Goal: Transaction & Acquisition: Obtain resource

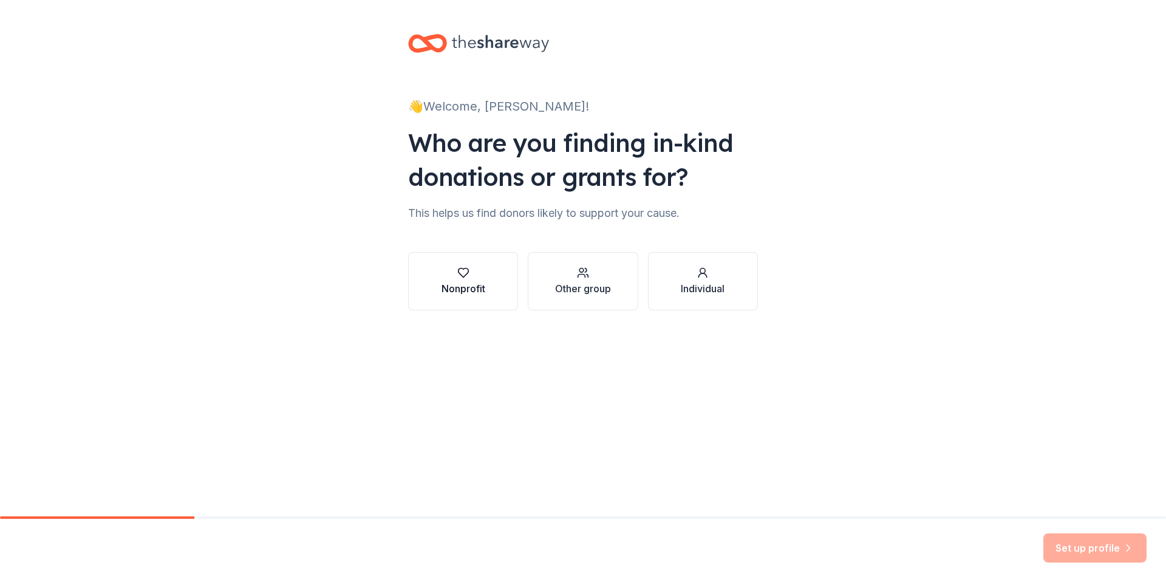
click at [469, 275] on icon "button" at bounding box center [463, 273] width 12 height 12
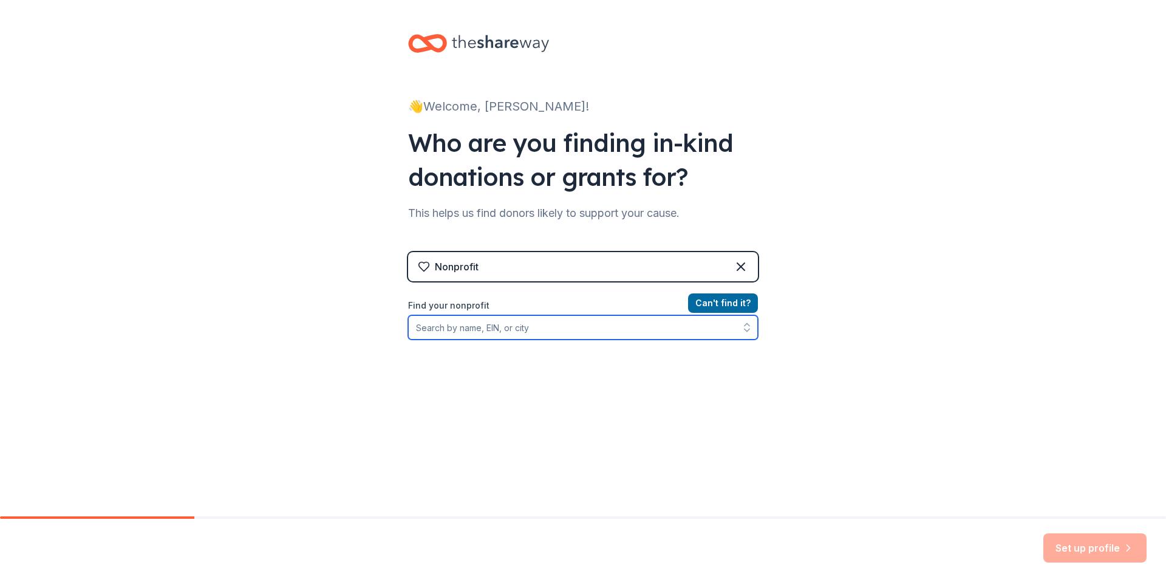
click at [517, 327] on input "Find your nonprofit" at bounding box center [583, 327] width 350 height 24
type input "life center church"
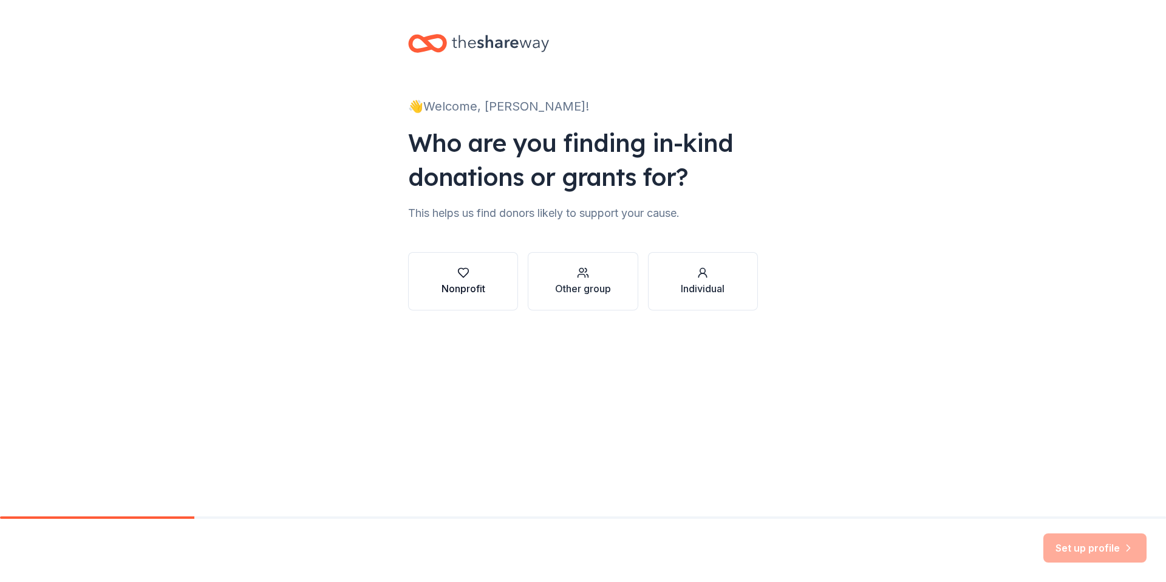
click at [471, 262] on button "Nonprofit" at bounding box center [463, 281] width 110 height 58
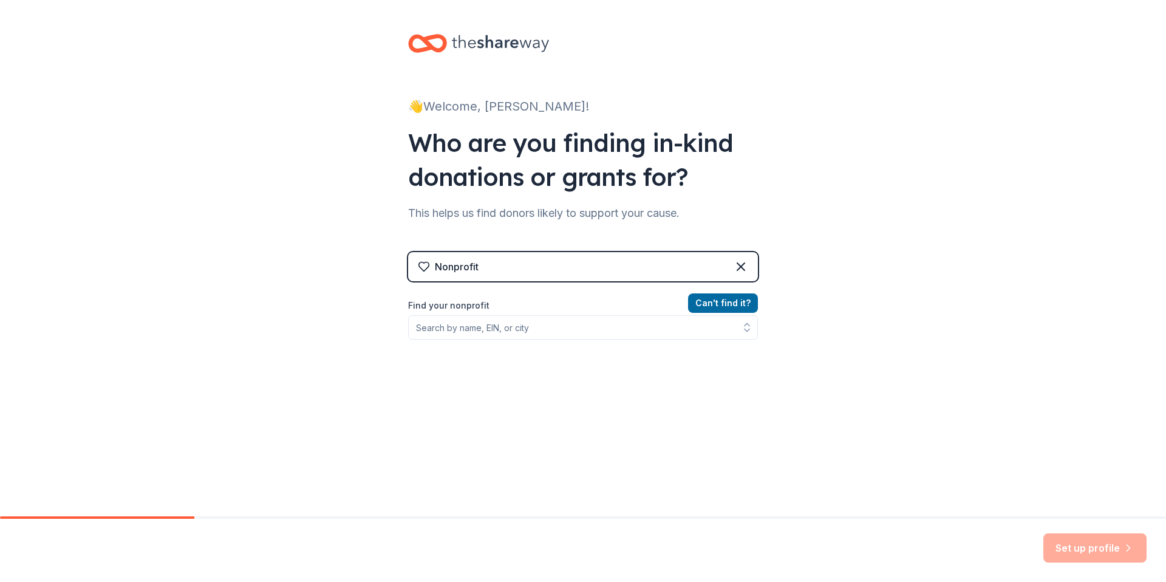
click at [547, 340] on div "Can ' t find it? Find your nonprofit" at bounding box center [583, 366] width 350 height 141
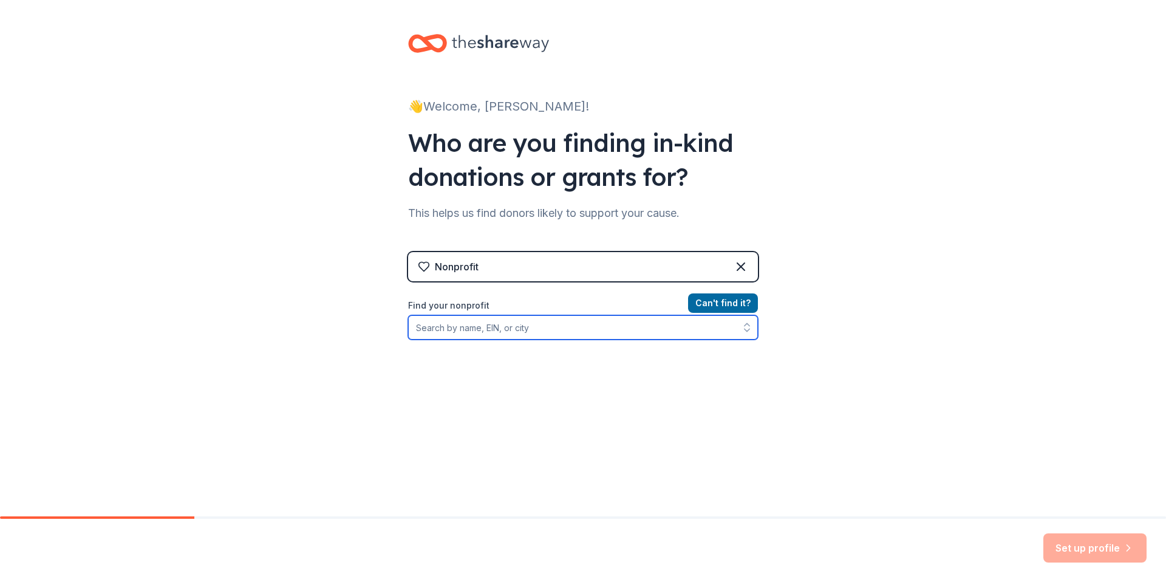
click at [546, 321] on input "Find your nonprofit" at bounding box center [583, 327] width 350 height 24
type input "32"
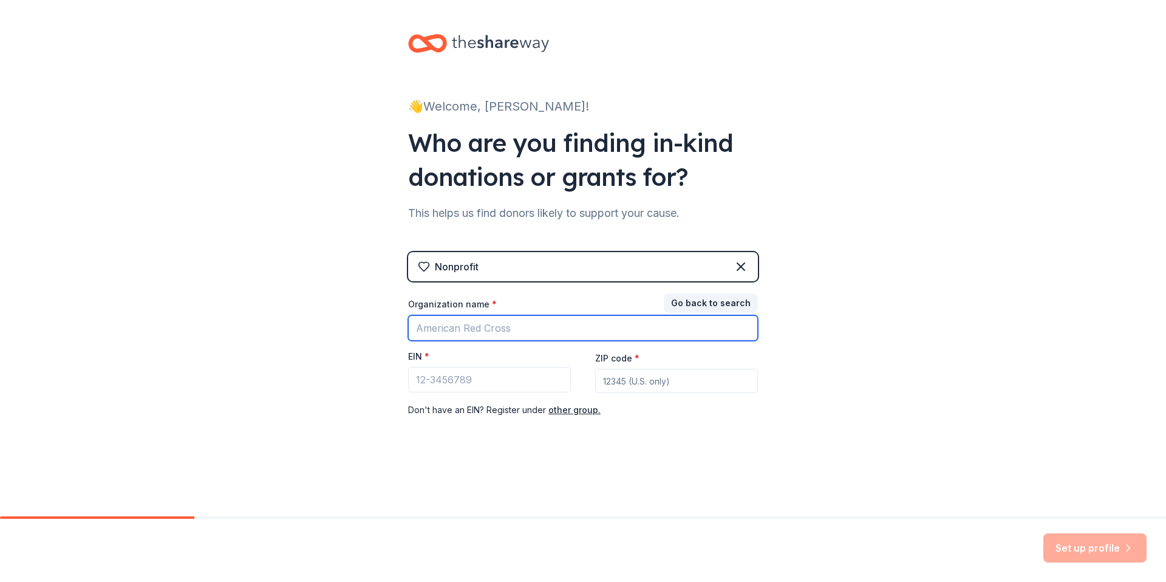
click at [437, 328] on input "Organization name *" at bounding box center [583, 328] width 350 height 26
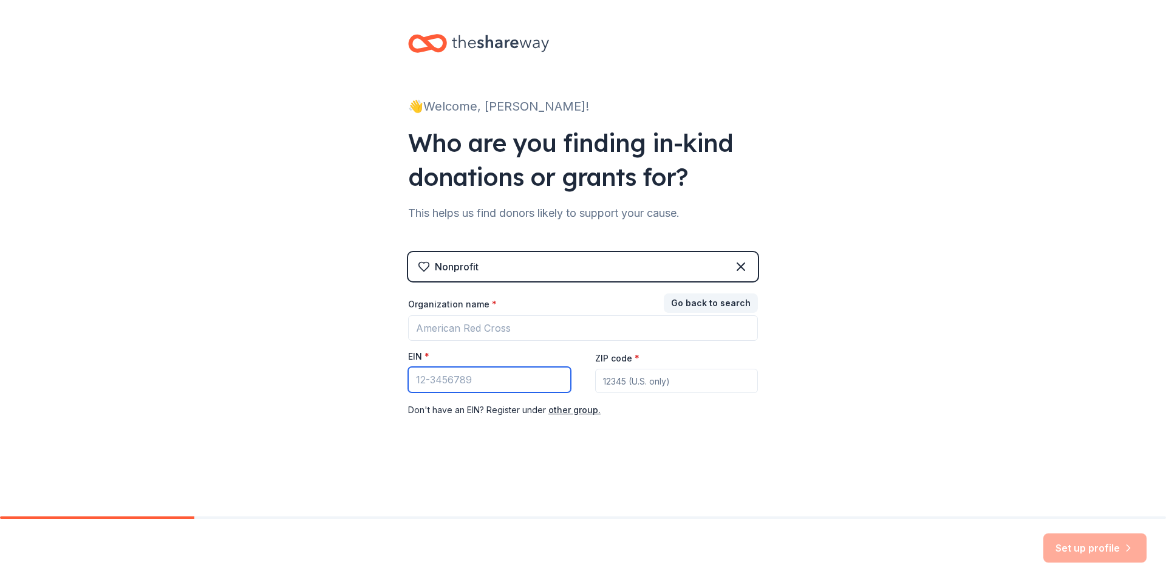
click at [426, 381] on input "EIN *" at bounding box center [489, 380] width 163 height 26
paste input "[US_EMPLOYER_IDENTIFICATION_NUMBER]"
type input "[US_EMPLOYER_IDENTIFICATION_NUMBER]"
click at [802, 366] on div "👋 Welcome, Thomas! Who are you finding in-kind donations or grants for? This he…" at bounding box center [583, 250] width 1166 height 500
click at [707, 309] on button "Go back to search" at bounding box center [711, 302] width 94 height 19
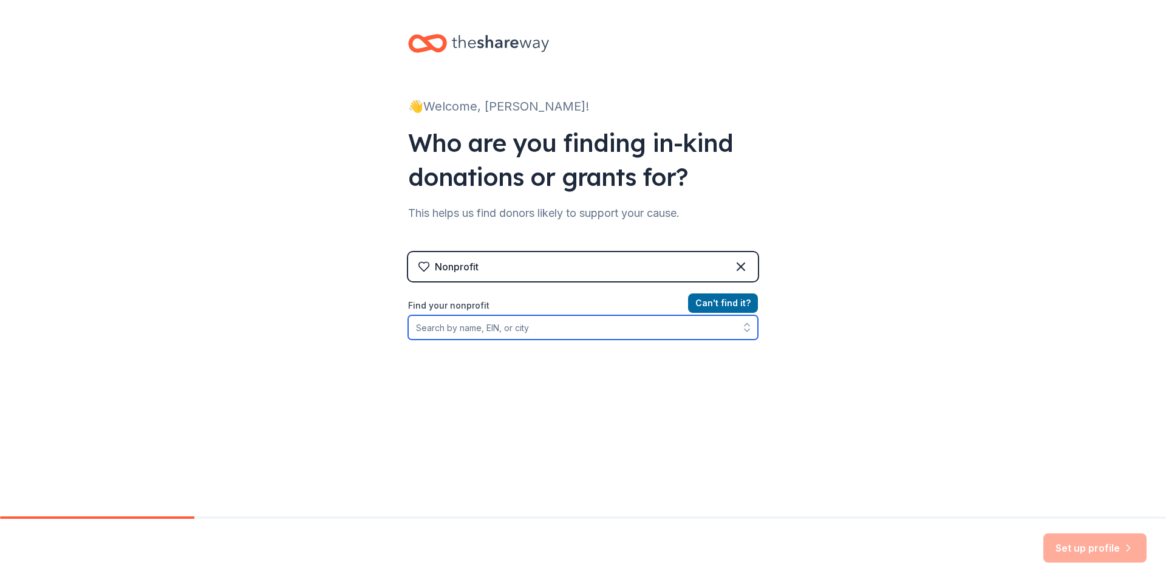
click at [587, 328] on input "Find your nonprofit" at bounding box center [583, 327] width 350 height 24
paste input "36-3222722"
type input "36-3222722"
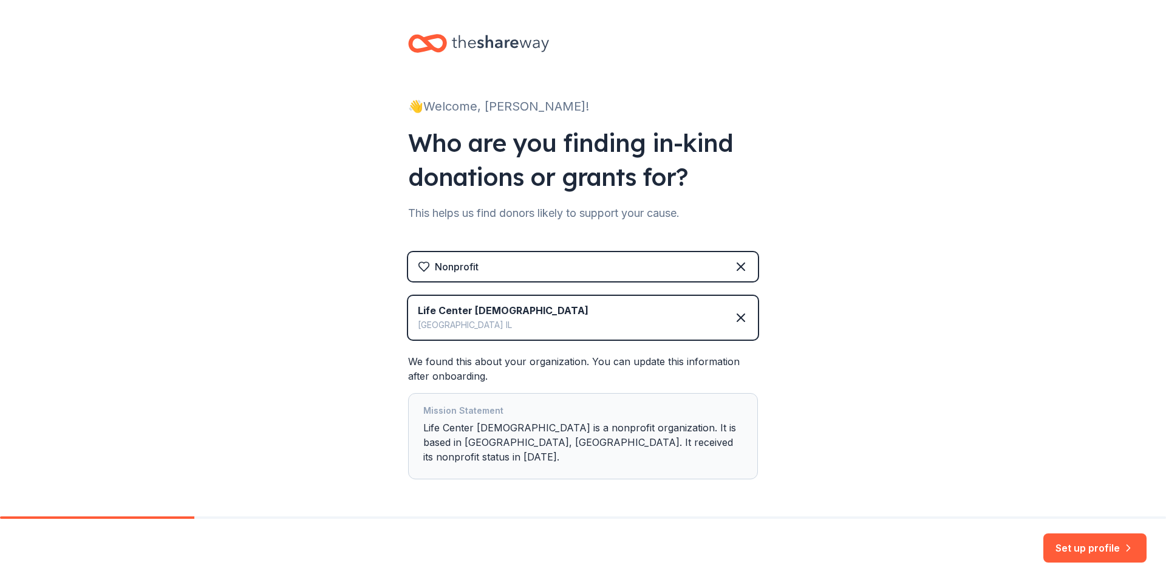
scroll to position [16, 0]
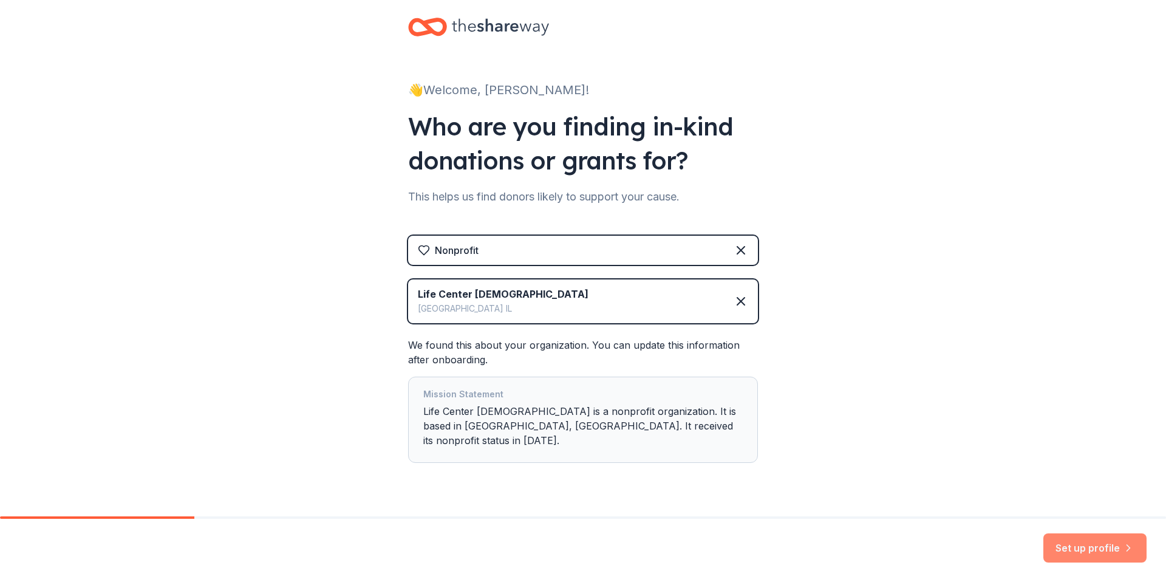
click at [1077, 544] on button "Set up profile" at bounding box center [1095, 547] width 103 height 29
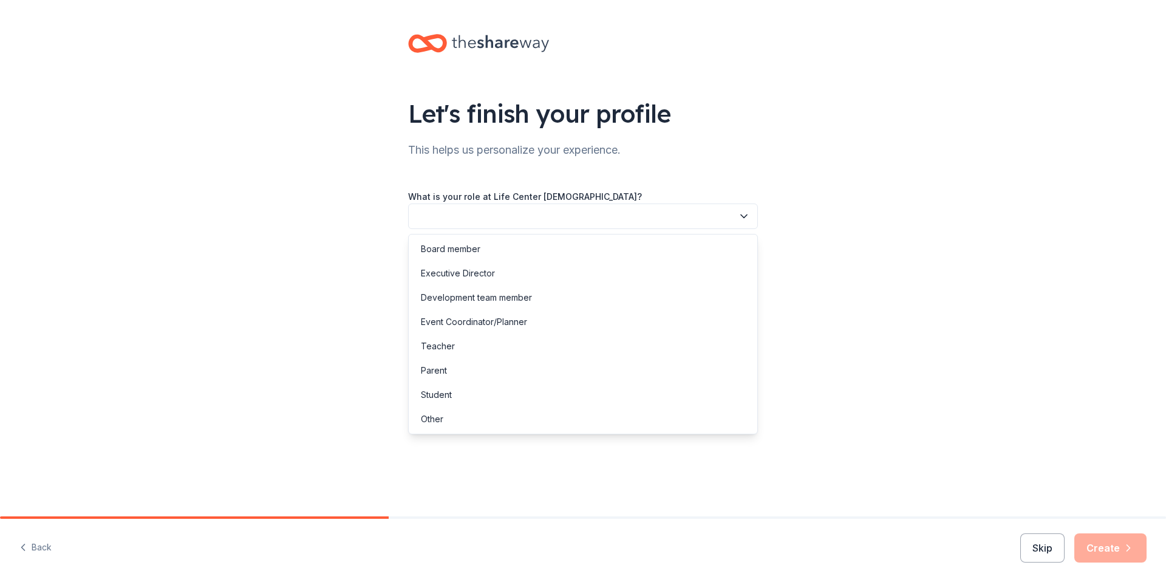
click at [709, 211] on button "button" at bounding box center [583, 217] width 350 height 26
click at [642, 267] on div "Executive Director" at bounding box center [583, 273] width 344 height 24
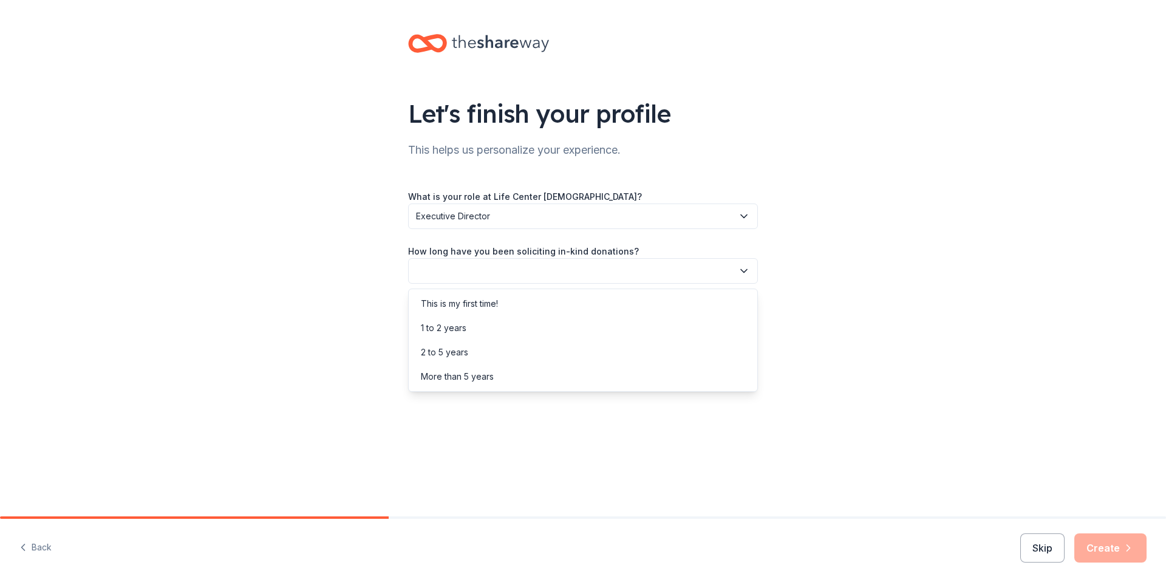
click at [631, 277] on button "button" at bounding box center [583, 271] width 350 height 26
click at [621, 320] on div "1 to 2 years" at bounding box center [583, 328] width 344 height 24
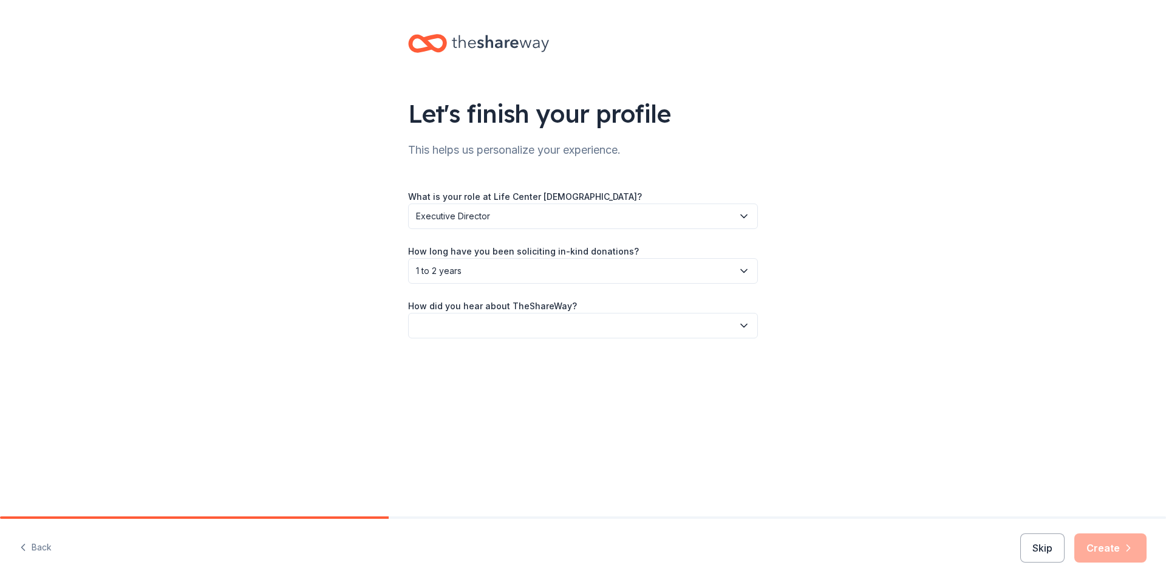
click at [620, 324] on button "button" at bounding box center [583, 326] width 350 height 26
click at [617, 409] on div "Social media" at bounding box center [583, 407] width 344 height 24
click at [1093, 550] on button "Create" at bounding box center [1111, 547] width 72 height 29
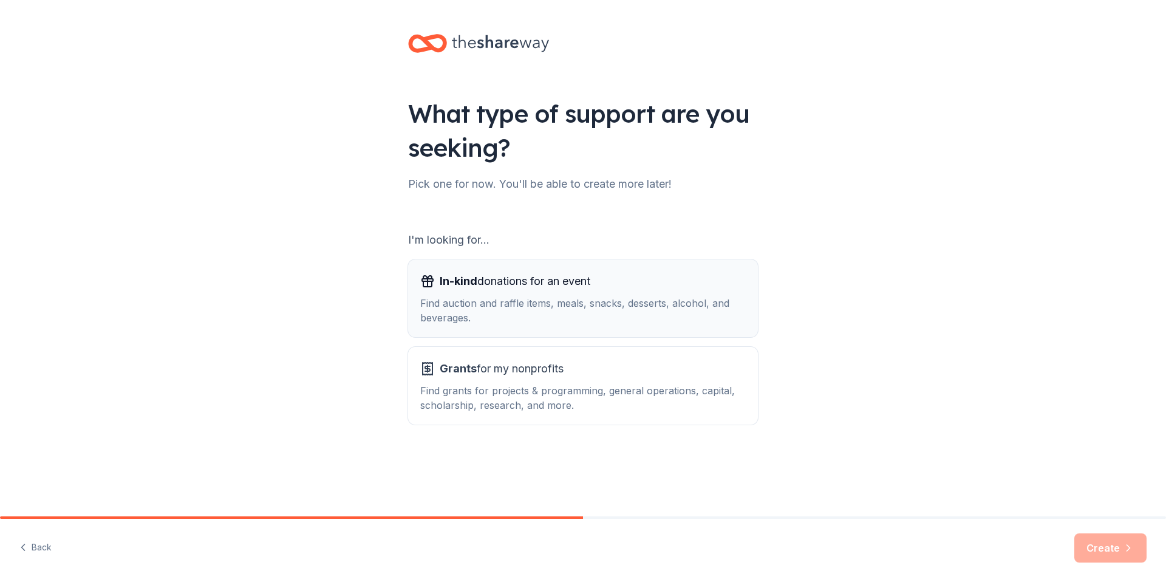
click at [702, 304] on div "Find auction and raffle items, meals, snacks, desserts, alcohol, and beverages." at bounding box center [583, 310] width 326 height 29
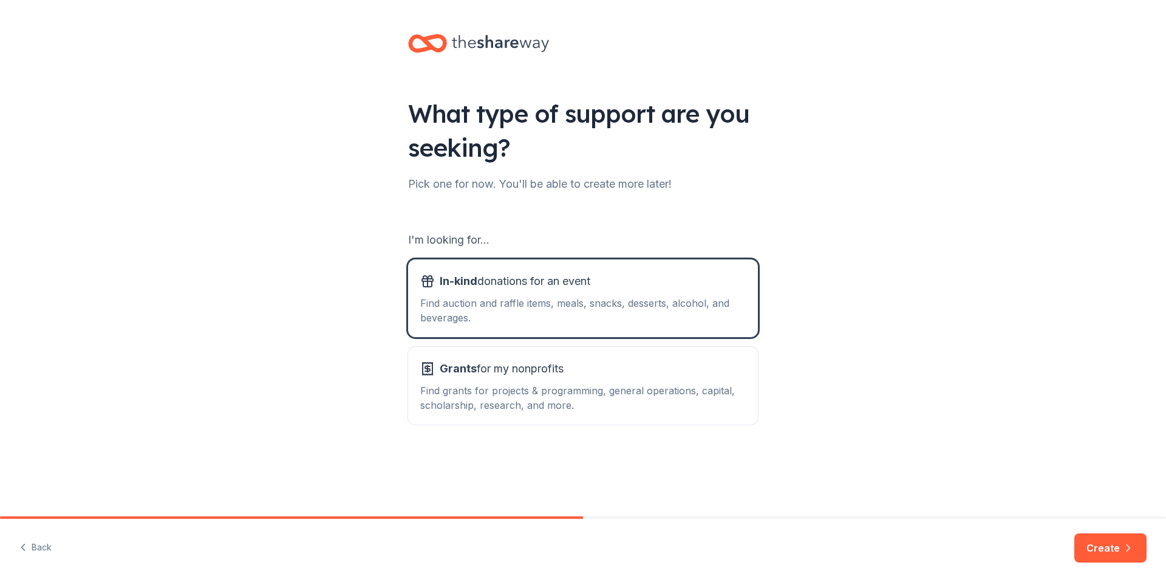
click at [691, 340] on div "I'm looking for... In-kind donations for an event Find auction and raffle items…" at bounding box center [583, 327] width 350 height 194
click at [686, 352] on button "Grants for my nonprofits Find grants for projects & programming, general operat…" at bounding box center [583, 386] width 350 height 78
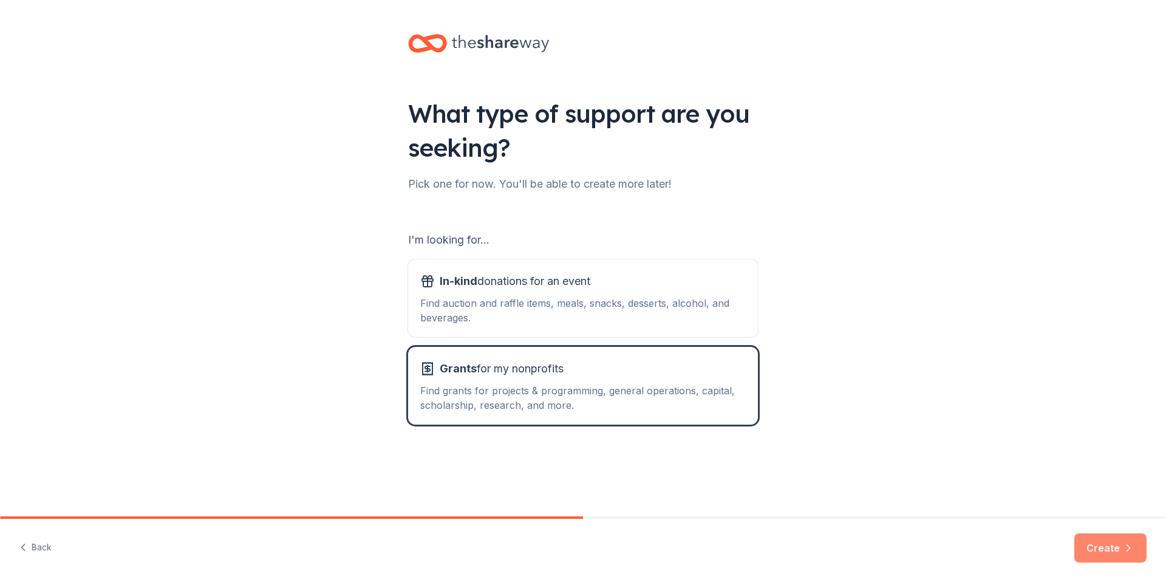
click at [1103, 560] on button "Create" at bounding box center [1111, 547] width 72 height 29
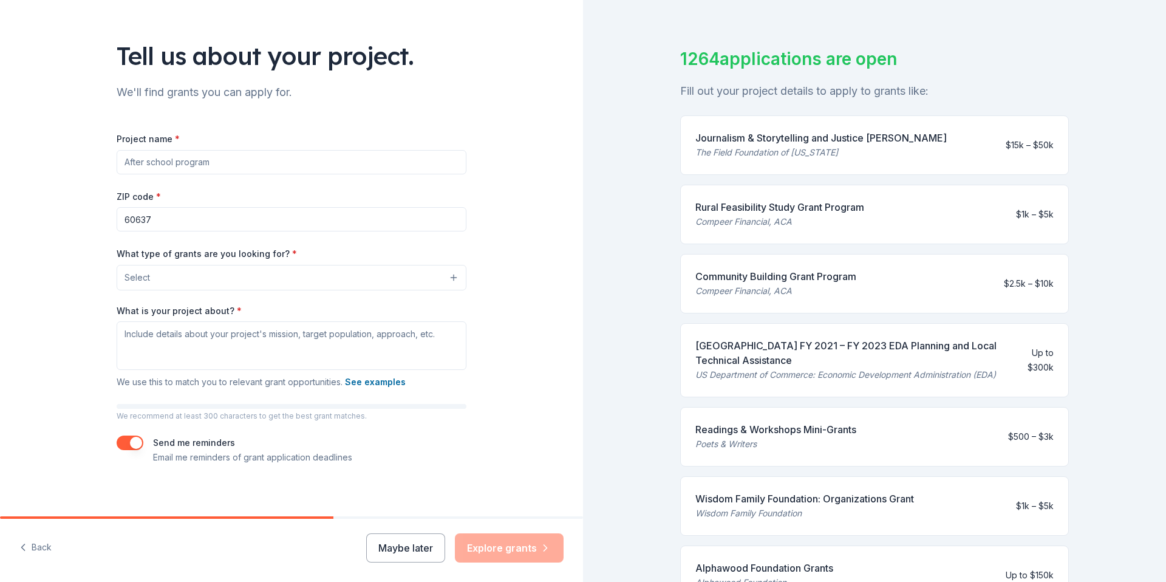
scroll to position [62, 0]
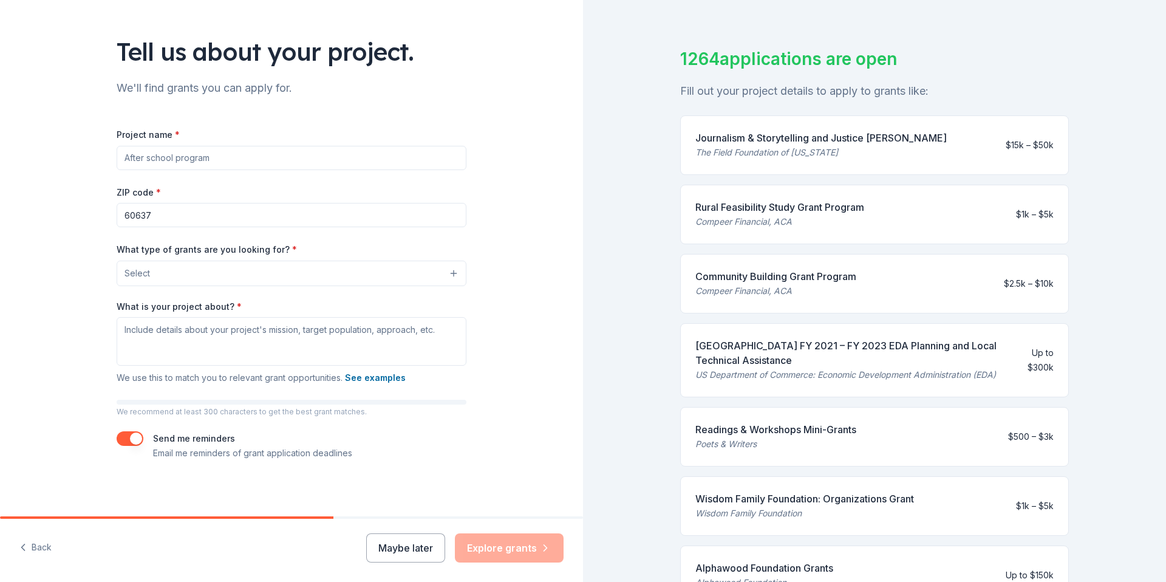
click at [321, 158] on input "Project name *" at bounding box center [292, 158] width 350 height 24
type input "Youth Enrichment, Literacy and Arts Program"
click at [457, 266] on button "Select" at bounding box center [292, 274] width 350 height 26
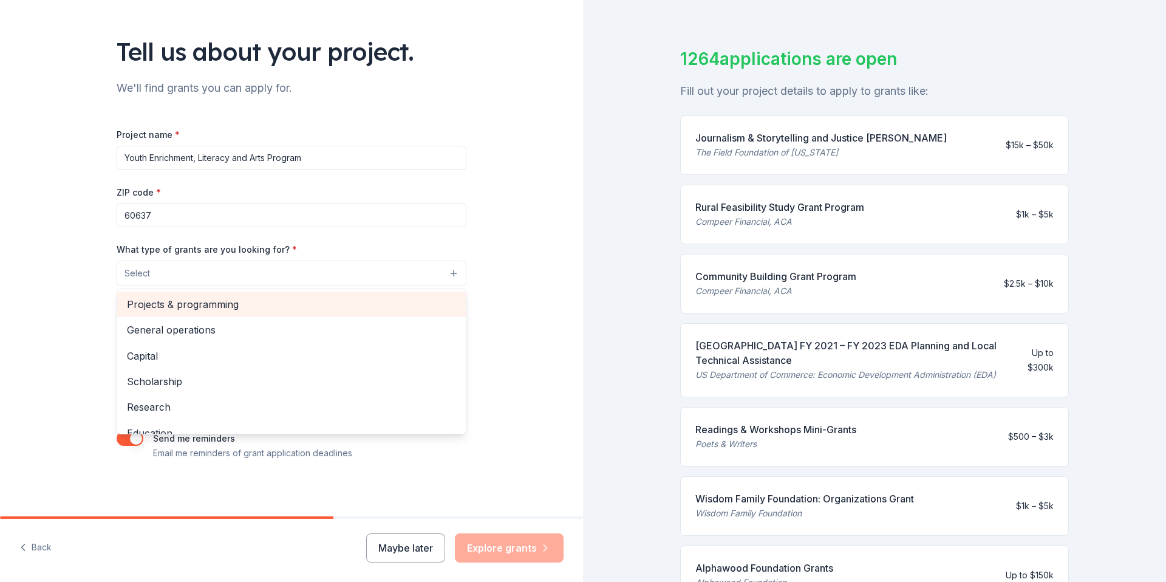
click at [386, 316] on div "Projects & programming" at bounding box center [291, 305] width 349 height 26
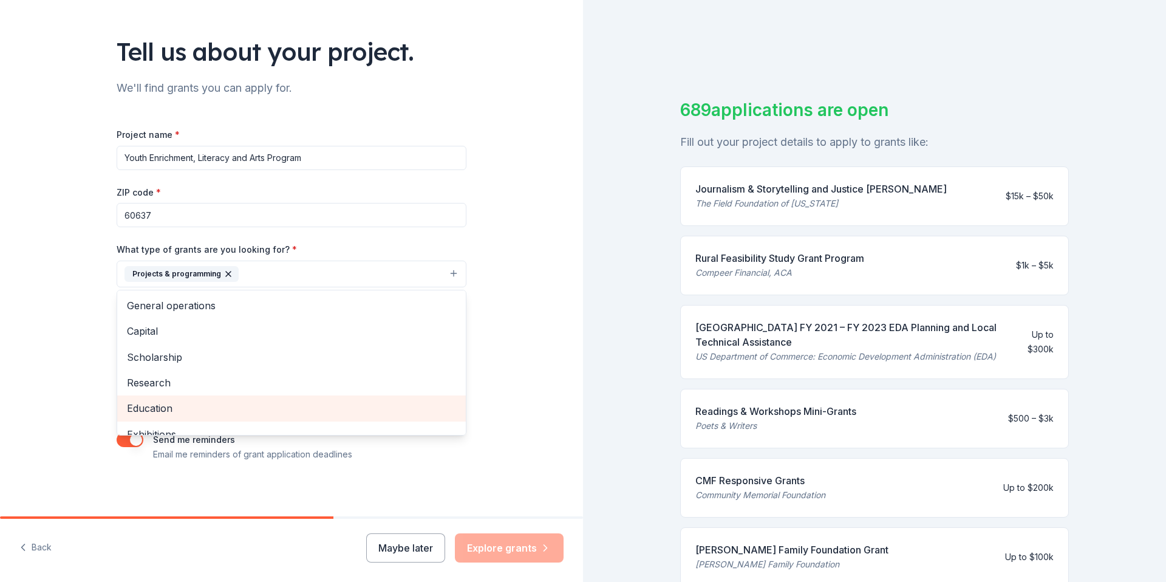
click at [328, 406] on span "Education" at bounding box center [291, 408] width 329 height 16
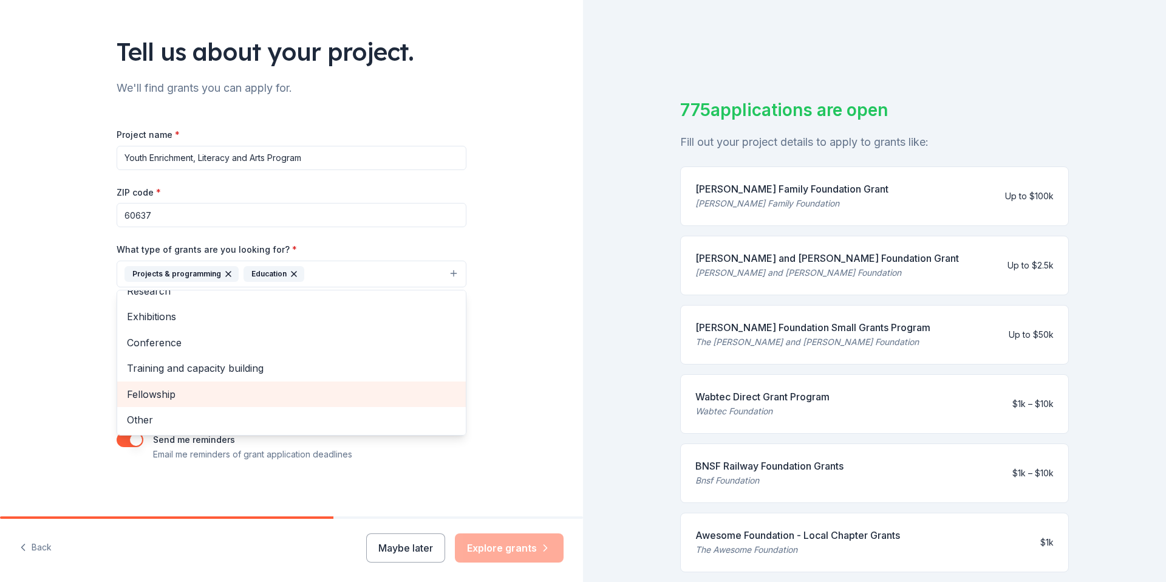
scroll to position [66, 0]
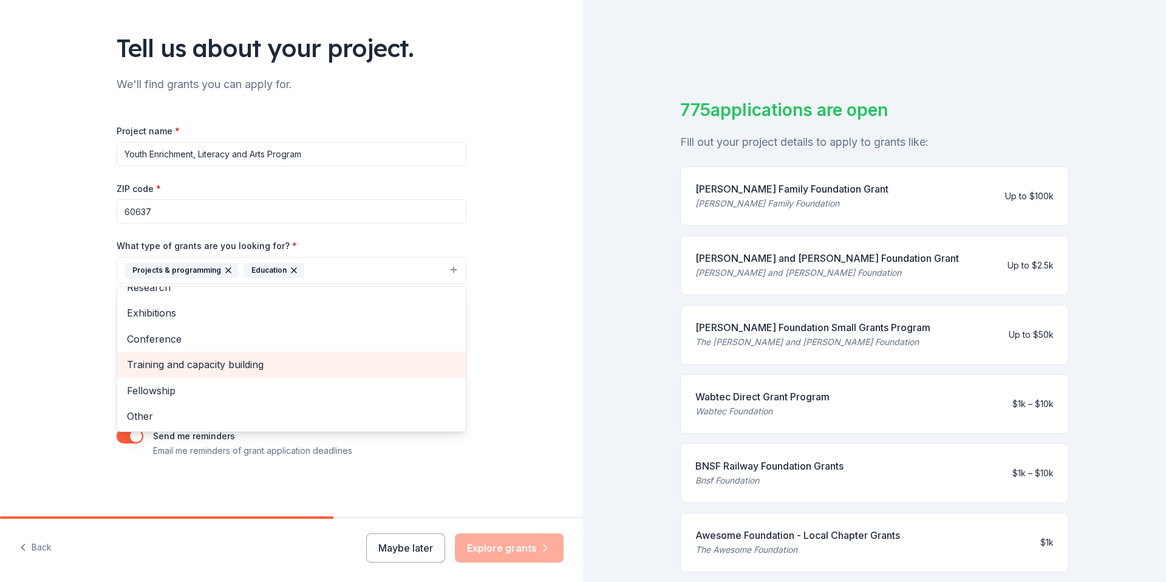
click at [346, 369] on span "Training and capacity building" at bounding box center [291, 365] width 329 height 16
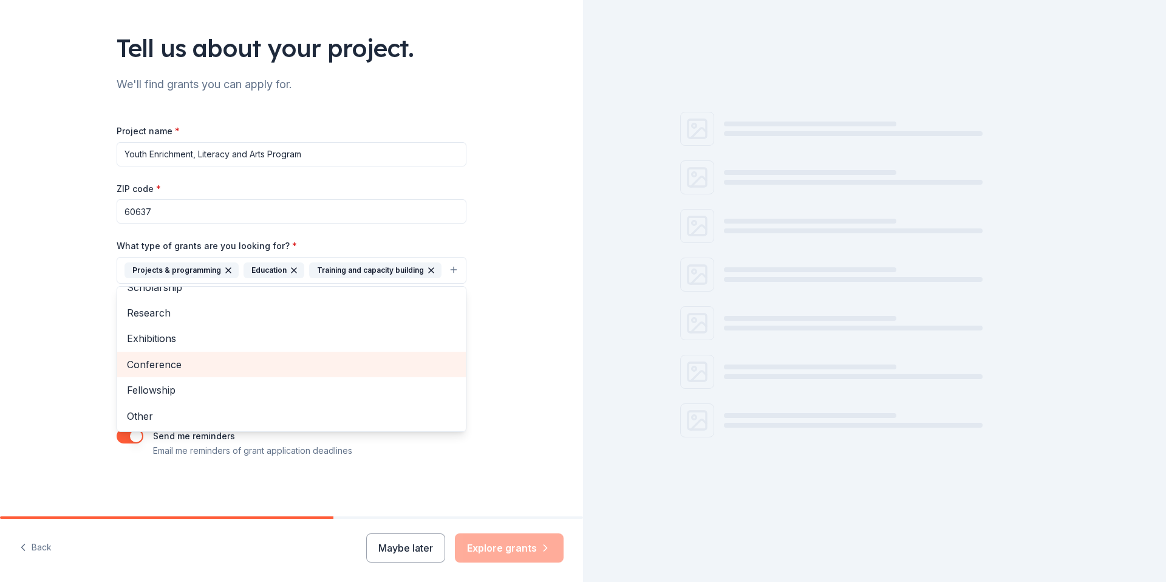
scroll to position [66, 0]
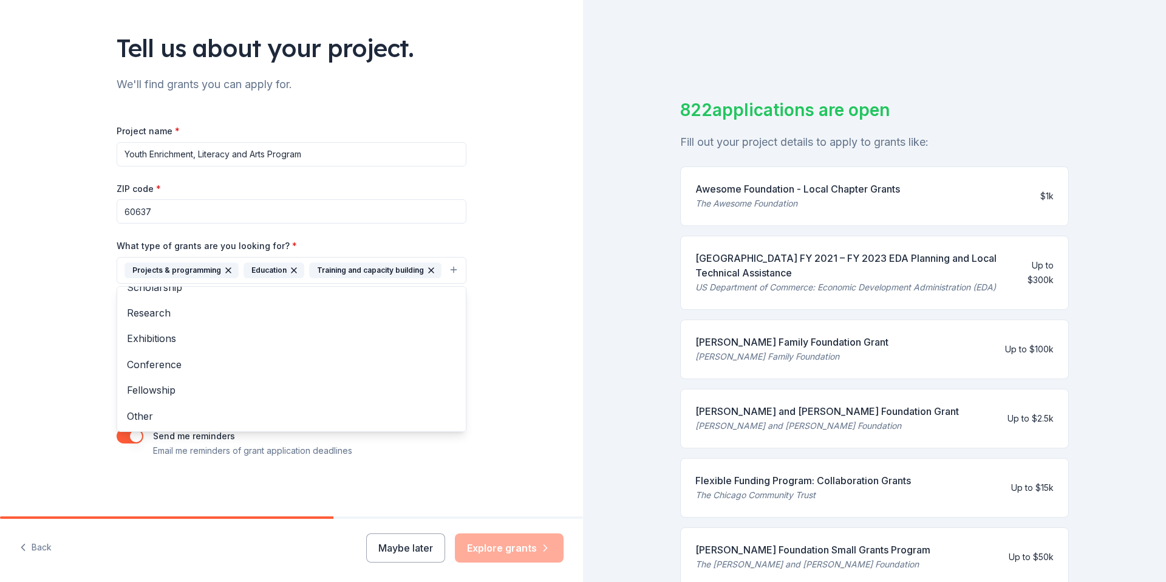
click at [549, 307] on div "Tell us about your project. We'll find grants you can apply for. Project name *…" at bounding box center [291, 225] width 583 height 582
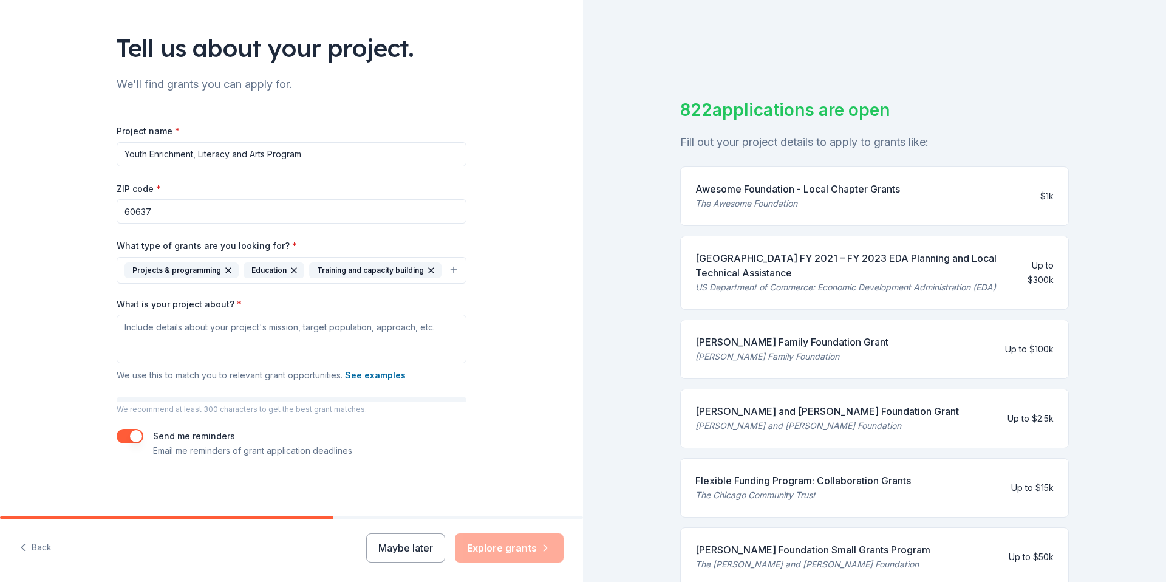
scroll to position [15, 0]
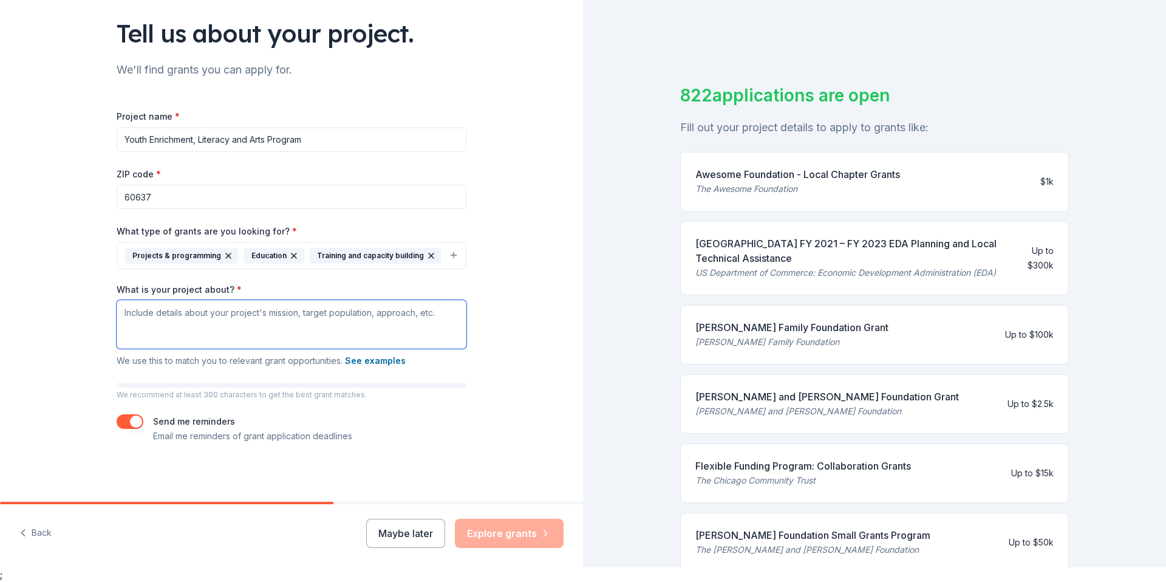
click at [417, 326] on textarea "What is your project about? *" at bounding box center [292, 324] width 350 height 49
click at [323, 134] on input "Youth Enrichment, Literacy and Arts Program" at bounding box center [292, 140] width 350 height 24
click at [267, 315] on textarea "What is your project about? *" at bounding box center [292, 324] width 350 height 49
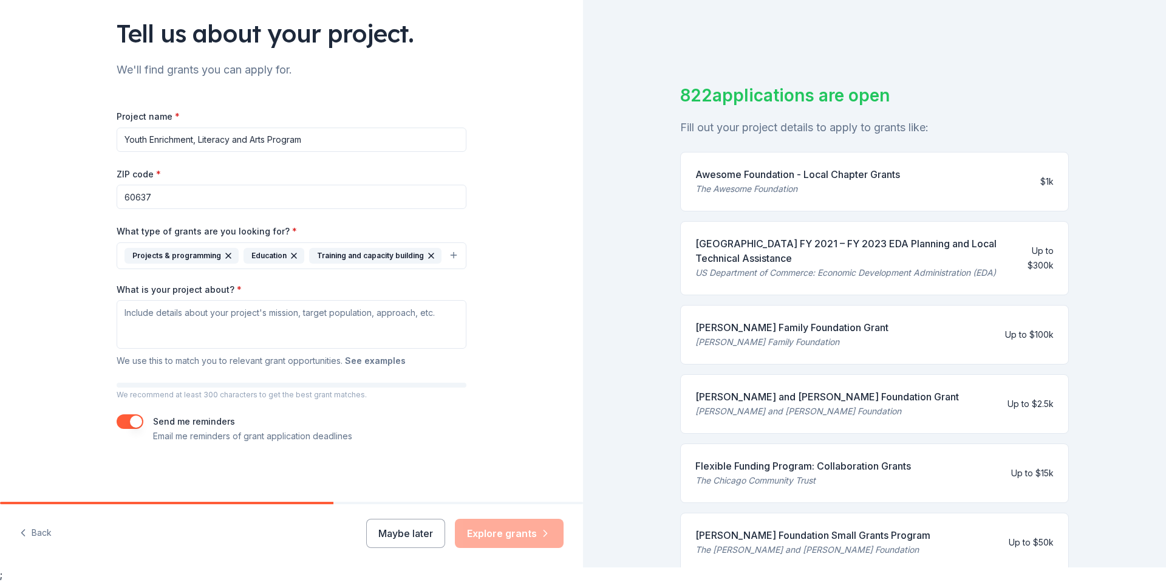
click at [378, 357] on button "See examples" at bounding box center [375, 361] width 61 height 15
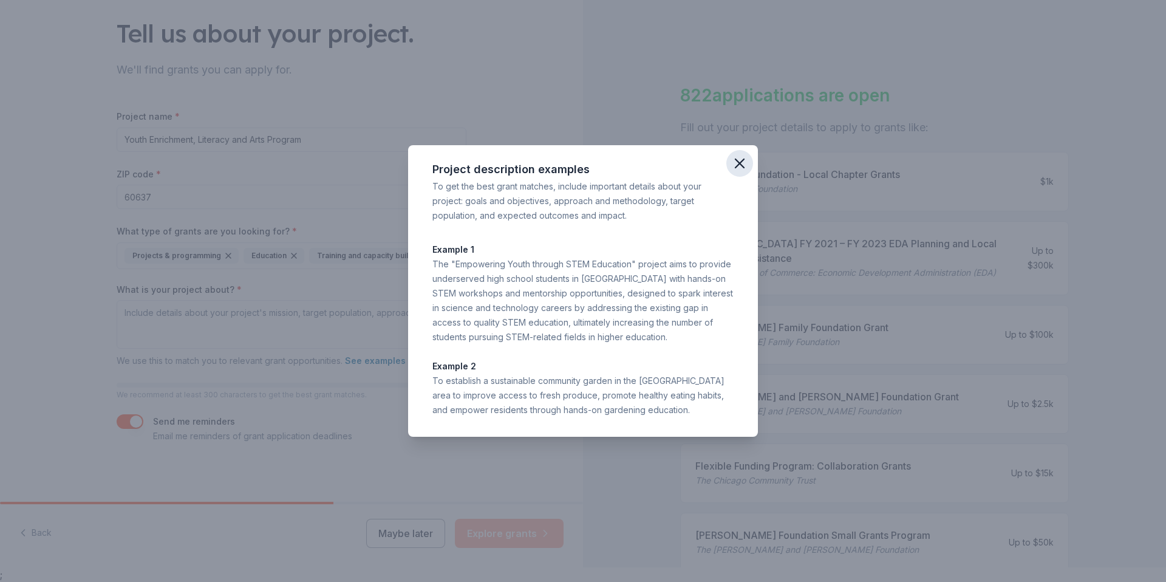
click at [728, 163] on button "button" at bounding box center [740, 163] width 27 height 27
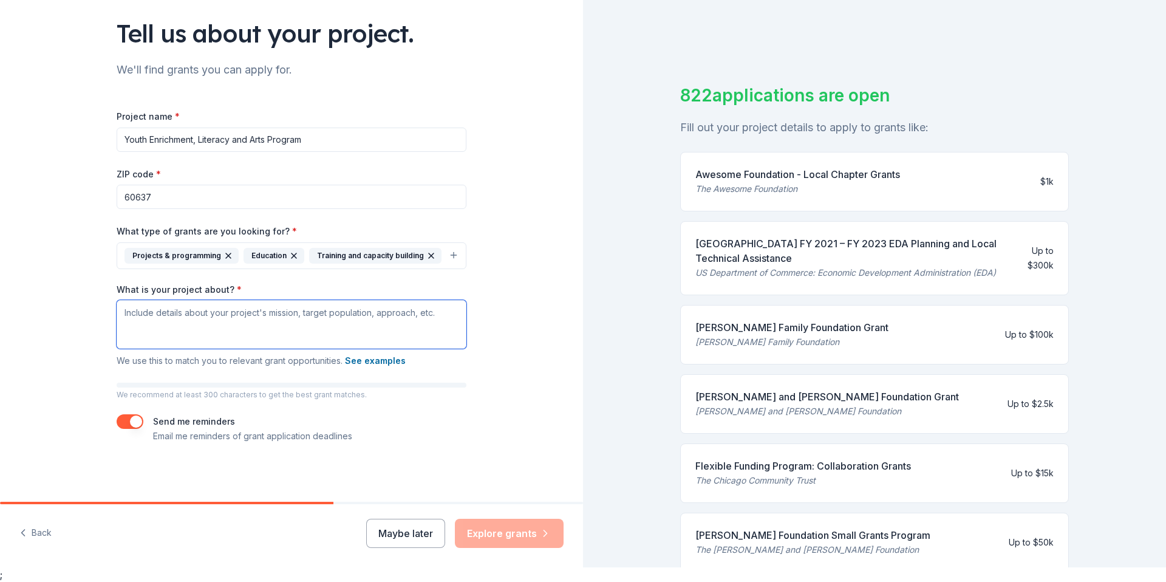
click at [383, 326] on textarea "What is your project about? *" at bounding box center [292, 324] width 350 height 49
paste textarea "The Youth Enrichment, Literacy, and Arts Program is a comprehensive violence-pr…"
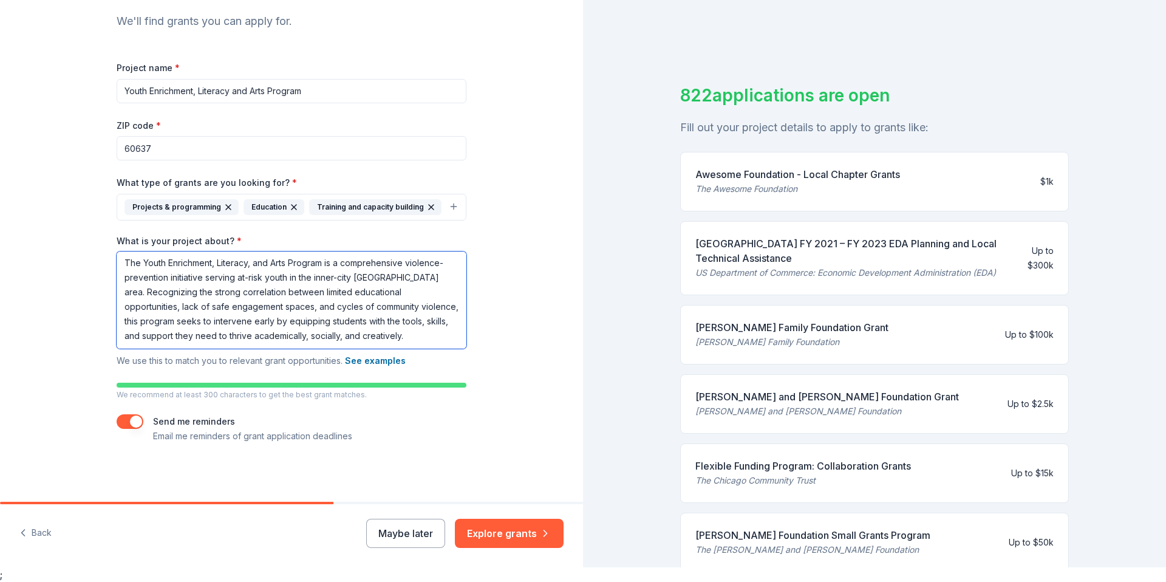
scroll to position [114, 0]
type textarea "The Youth Enrichment, Literacy, and Arts Program is a comprehensive violence-pr…"
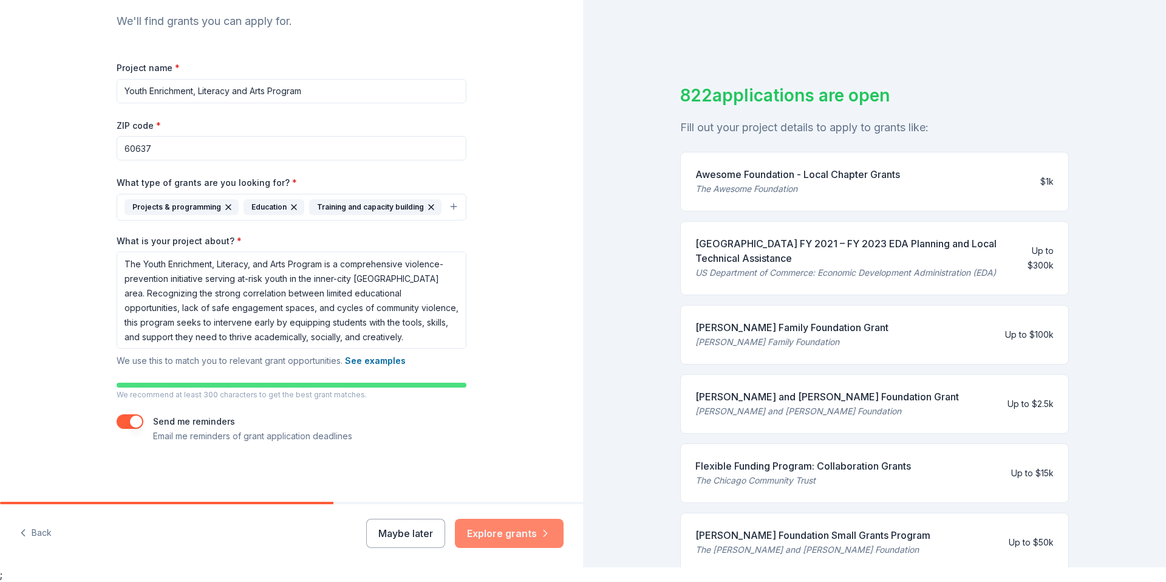
click at [492, 542] on button "Explore grants" at bounding box center [509, 533] width 109 height 29
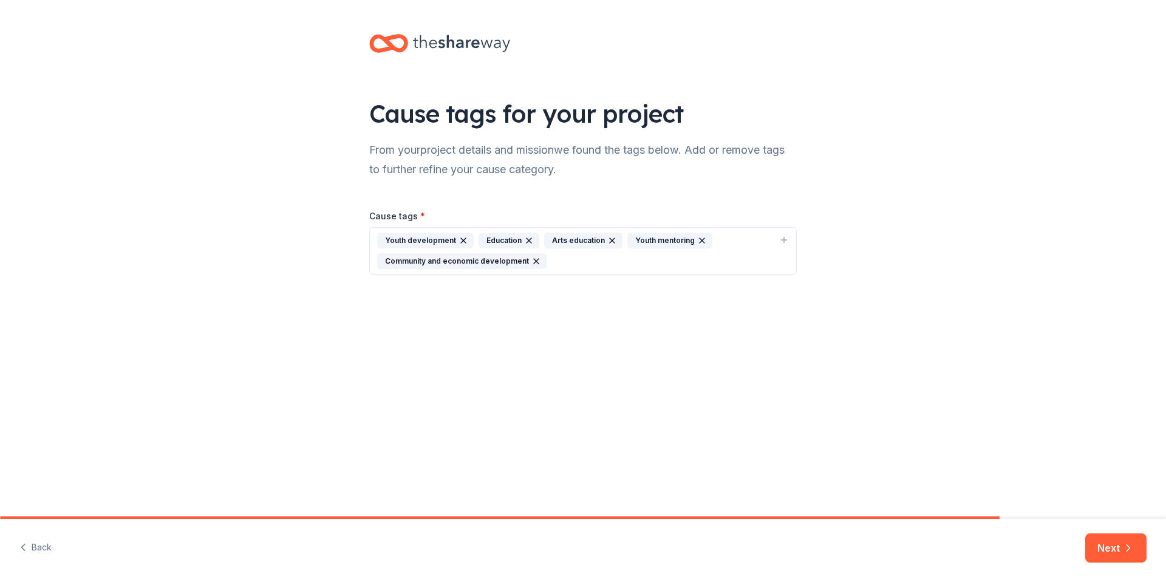
click at [1103, 552] on button "Next" at bounding box center [1116, 547] width 61 height 29
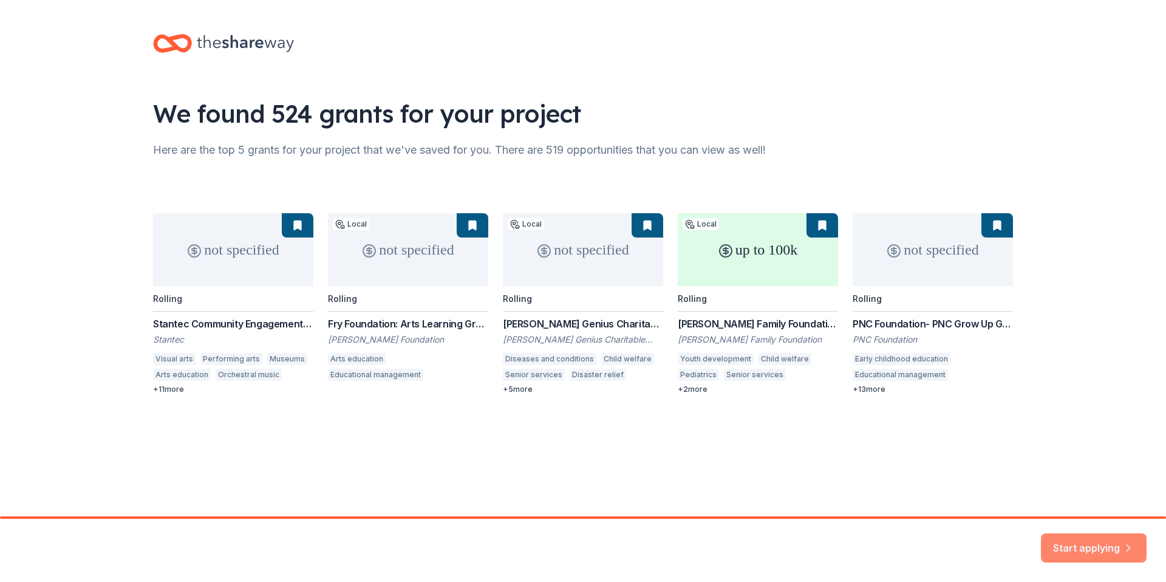
click at [1072, 541] on button "Start applying" at bounding box center [1094, 540] width 106 height 29
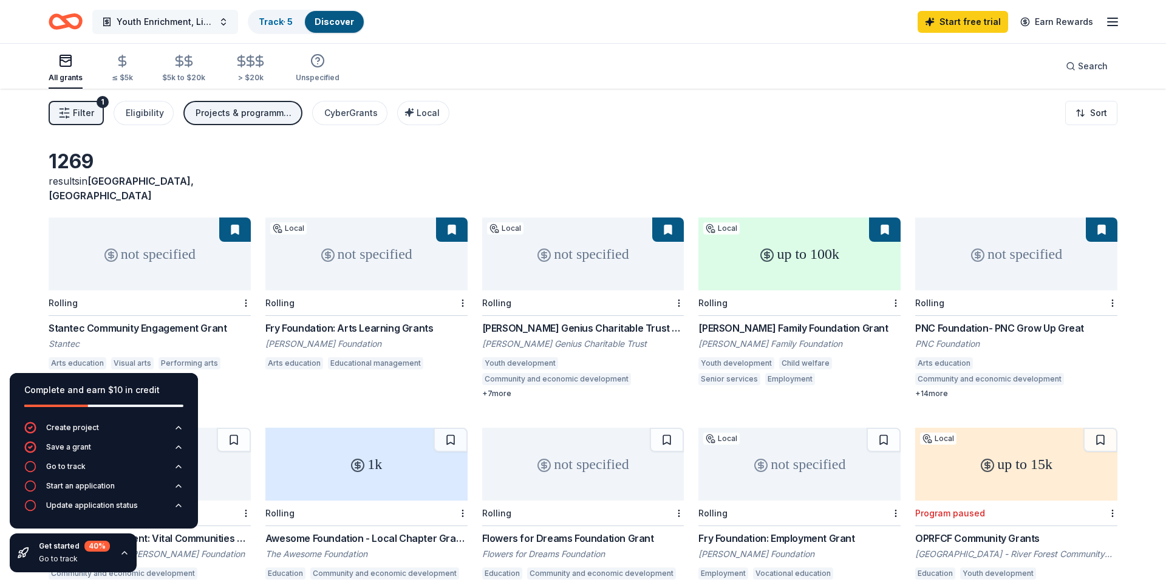
click at [227, 22] on button "Youth Enrichment, Literacy and Arts Program" at bounding box center [165, 22] width 146 height 24
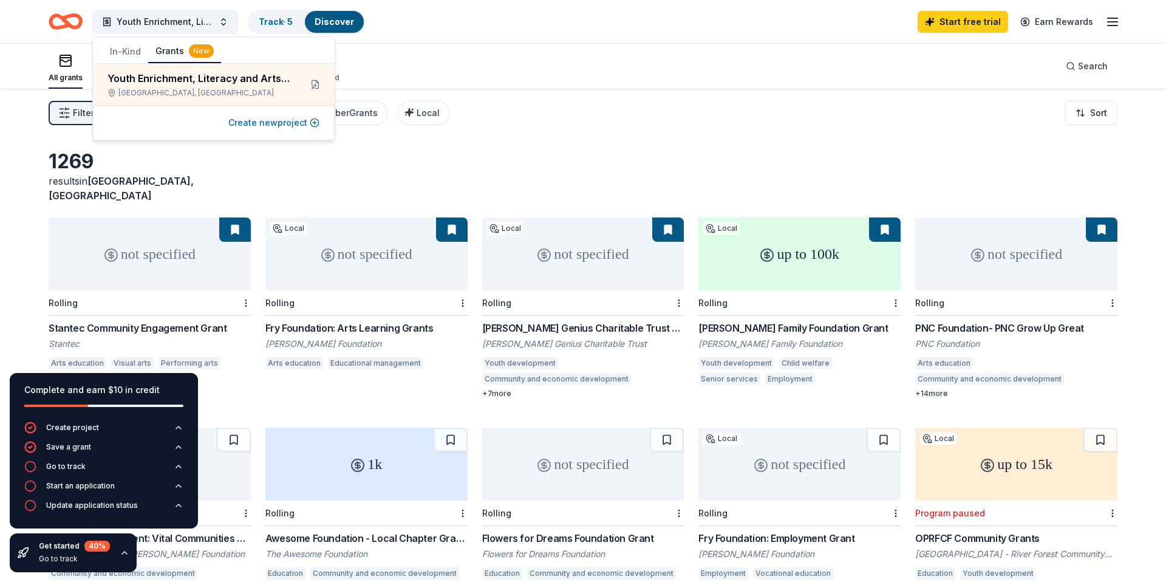
click at [260, 118] on button "Create new project" at bounding box center [273, 122] width 91 height 15
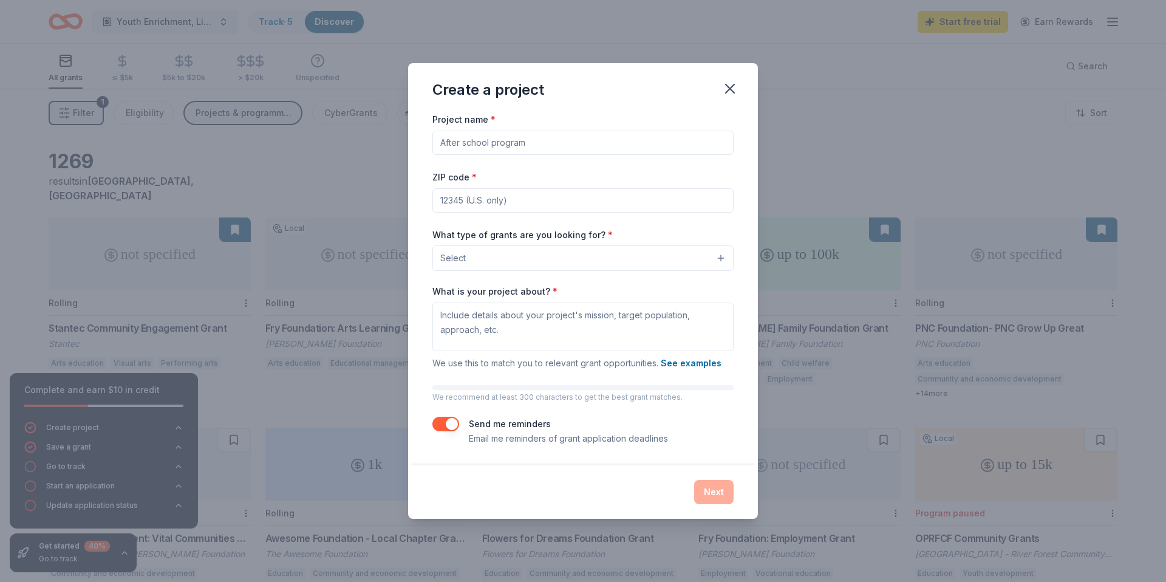
click at [499, 152] on input "Project name *" at bounding box center [583, 143] width 301 height 24
paste input "Rooted and Rising: Community Transformation & Leadership Forum"
type input "Rooted and Rising: Community Transformation & Leadership Forum"
click at [499, 186] on div "ZIP code *" at bounding box center [583, 190] width 301 height 43
click at [499, 189] on input "ZIP code *" at bounding box center [583, 200] width 301 height 24
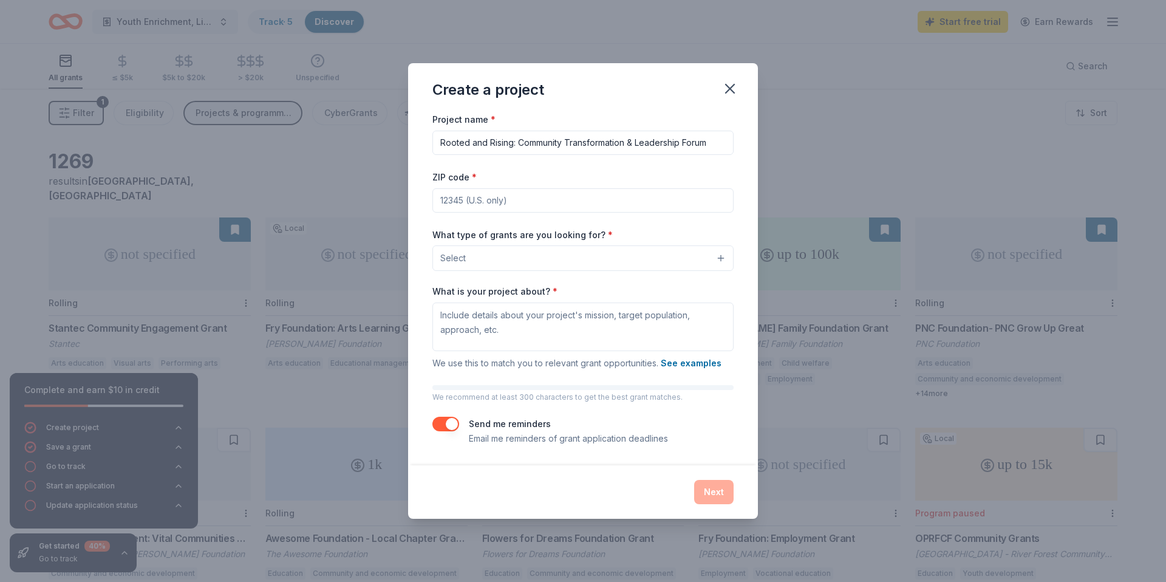
type input "60637"
click at [512, 250] on button "Select" at bounding box center [583, 258] width 301 height 26
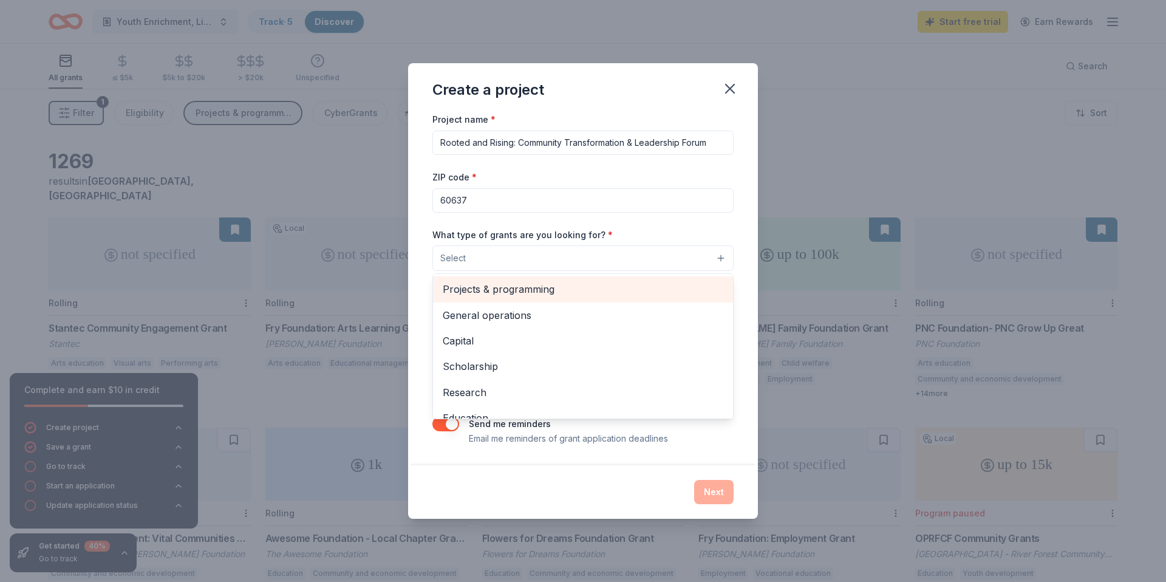
click at [501, 288] on span "Projects & programming" at bounding box center [583, 289] width 281 height 16
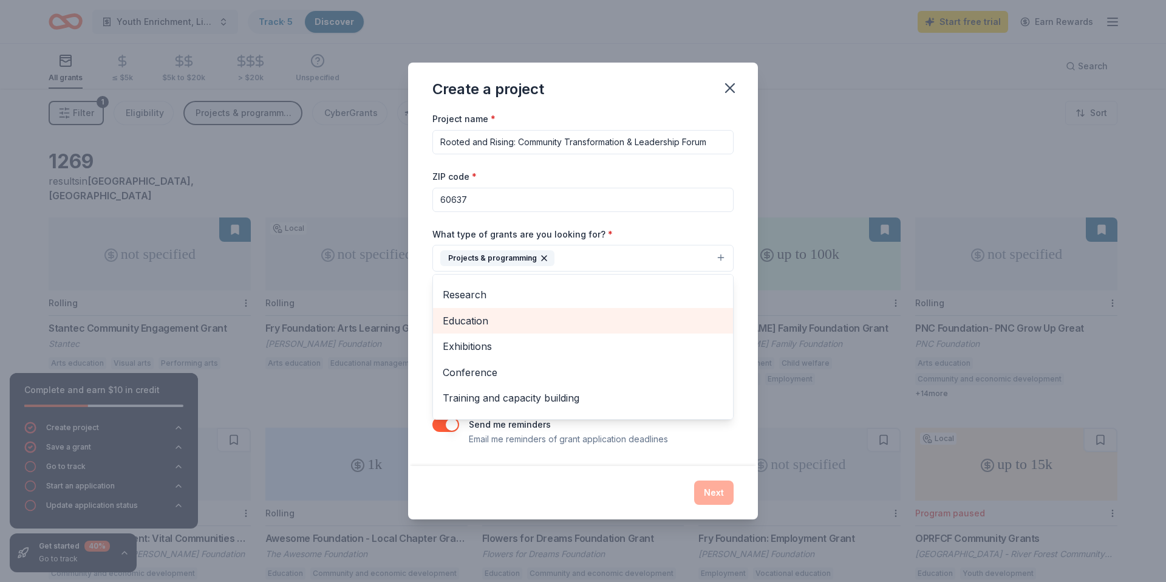
scroll to position [75, 0]
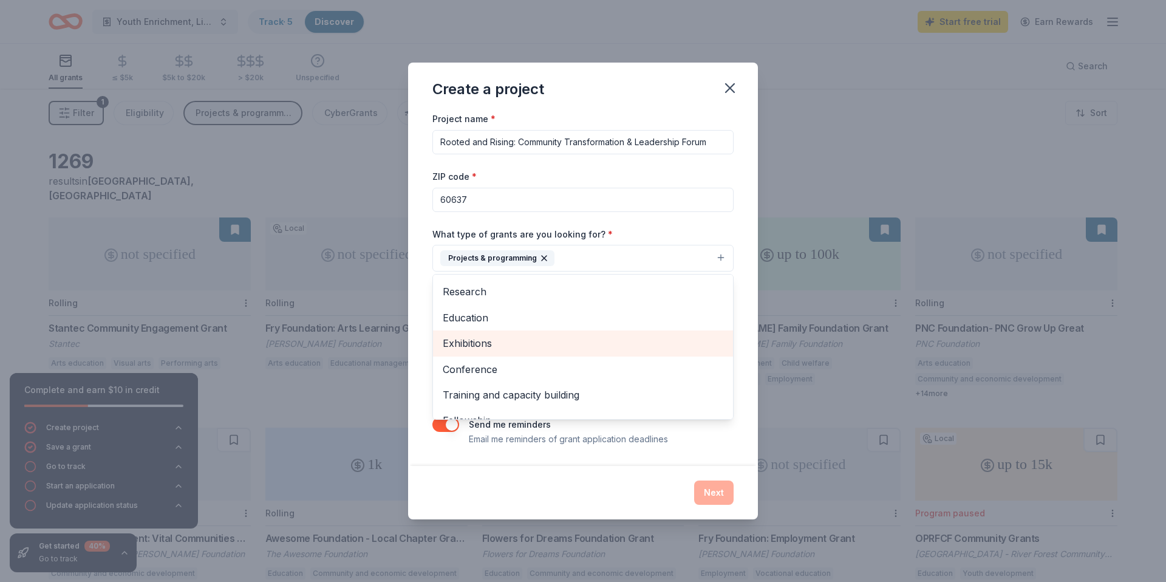
click at [522, 340] on span "Exhibitions" at bounding box center [583, 343] width 281 height 16
click at [521, 343] on span "Conference" at bounding box center [583, 343] width 281 height 16
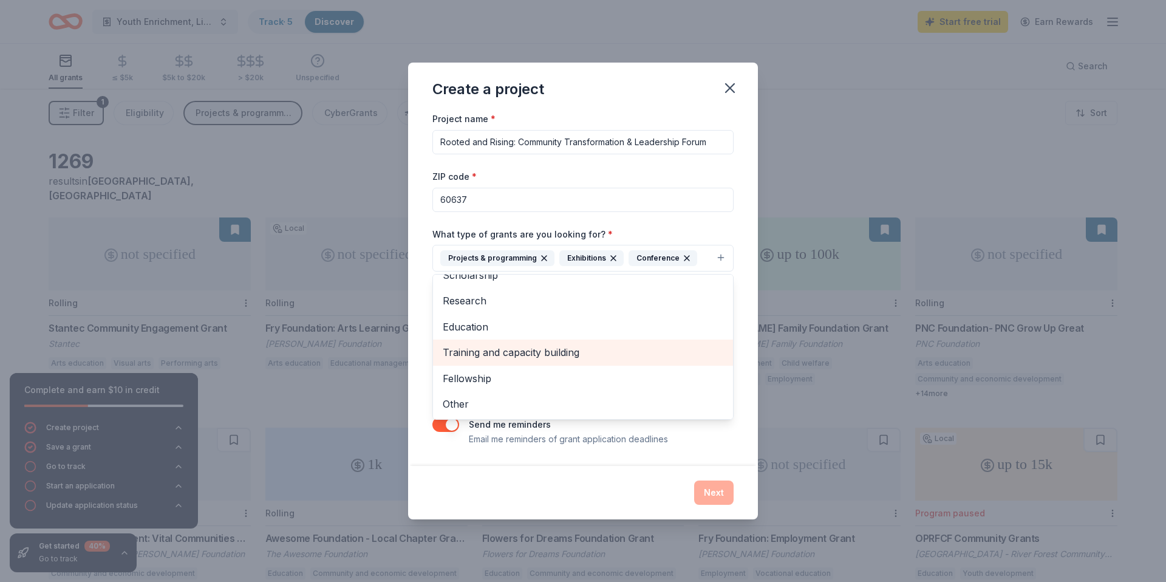
click at [521, 343] on div "Training and capacity building" at bounding box center [583, 353] width 300 height 26
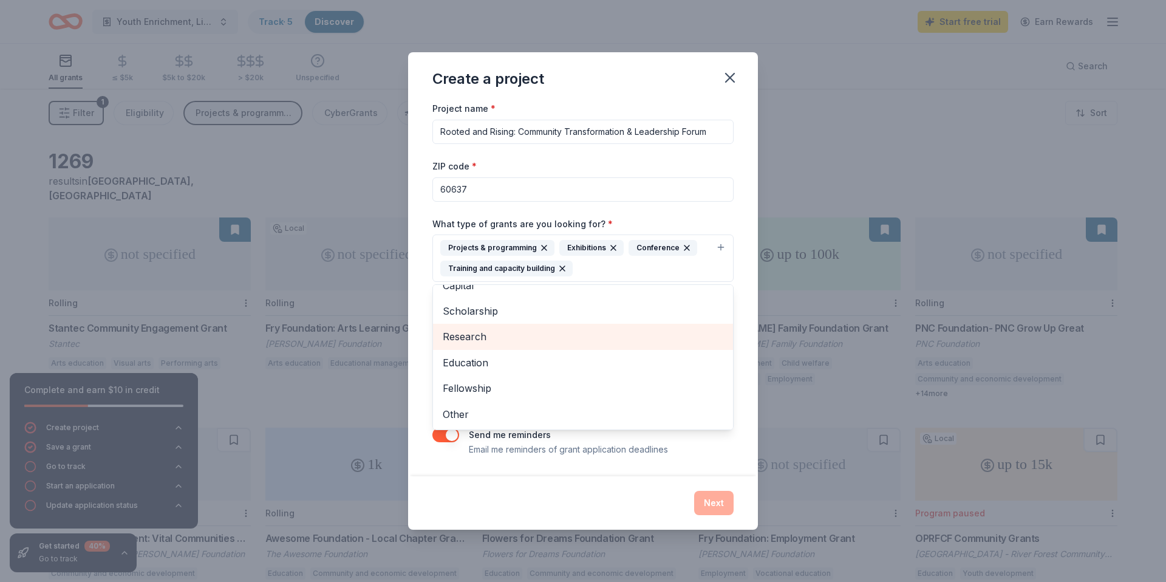
scroll to position [41, 0]
click at [524, 471] on div "Project name * Rooted and Rising: Community Transformation & Leadership Forum Z…" at bounding box center [583, 288] width 350 height 375
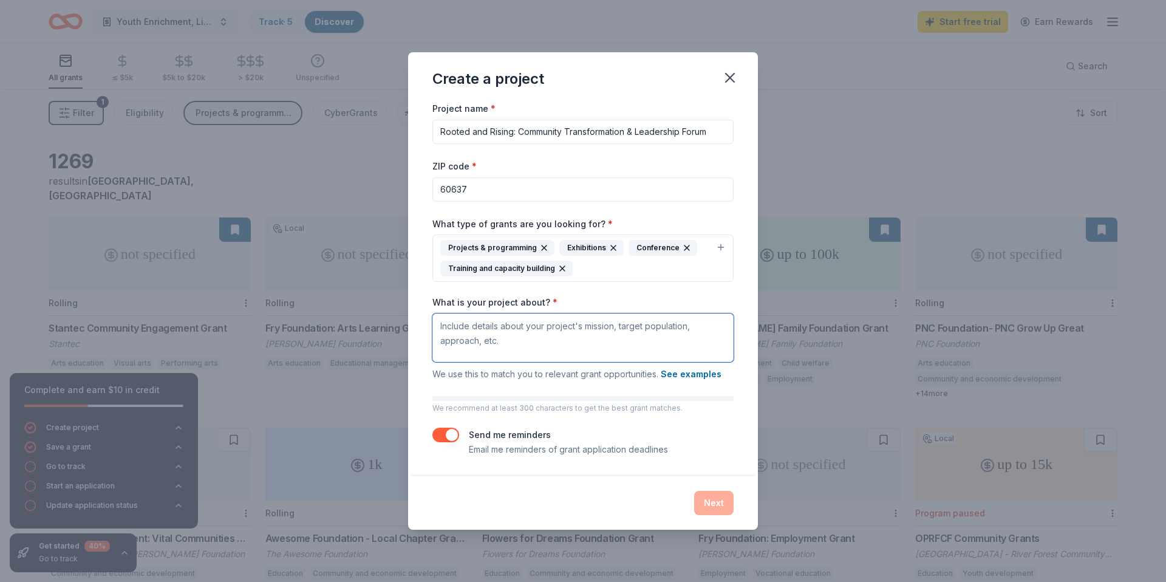
click at [542, 343] on textarea "What is your project about? *" at bounding box center [583, 337] width 301 height 49
click at [531, 391] on div "Project name * Rooted and Rising: Community Transformation & Leadership Forum Z…" at bounding box center [583, 278] width 301 height 355
click at [531, 348] on textarea "What is your project about? *" at bounding box center [583, 337] width 301 height 49
paste textarea "The Rooted and Rising: Leadership & Legacy Conference is a multigenerational in…"
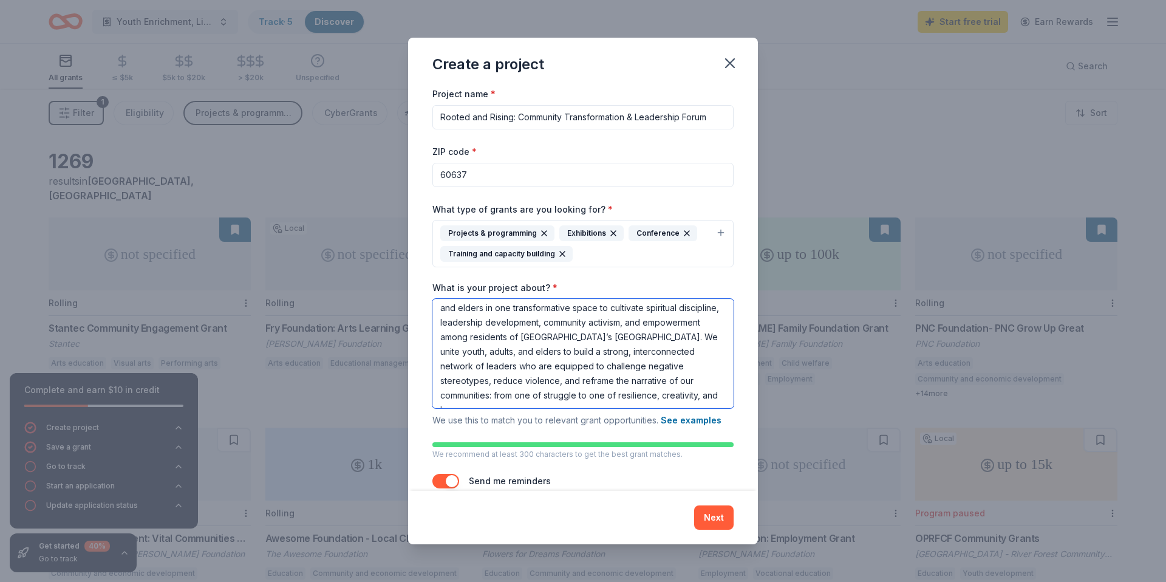
scroll to position [32, 0]
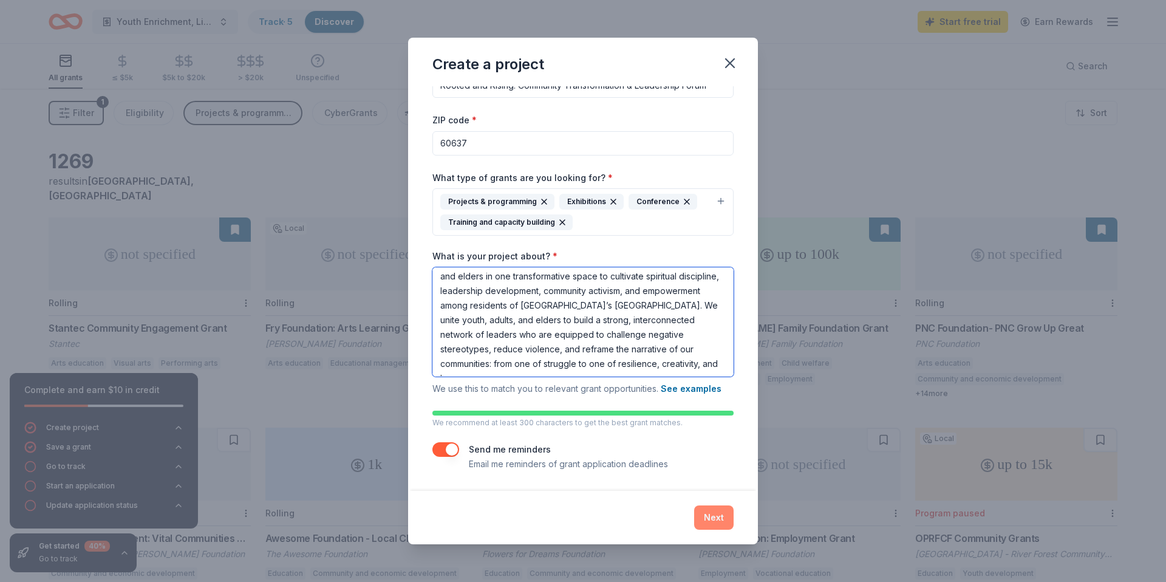
type textarea "The Rooted and Rising: Leadership & Legacy Conference is a multigenerational in…"
click at [728, 517] on button "Next" at bounding box center [713, 517] width 39 height 24
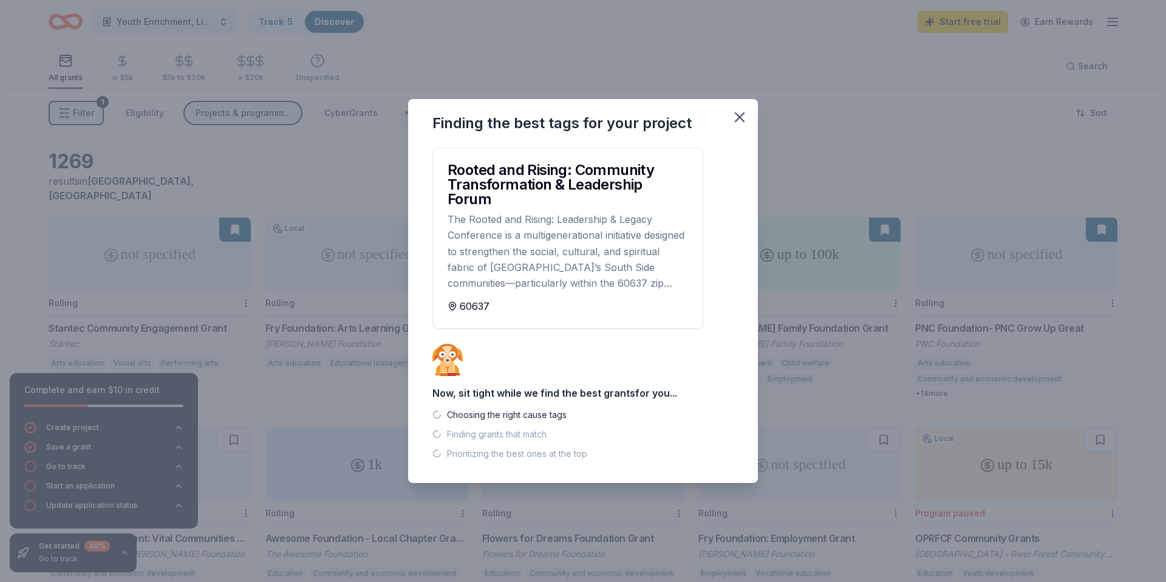
scroll to position [0, 0]
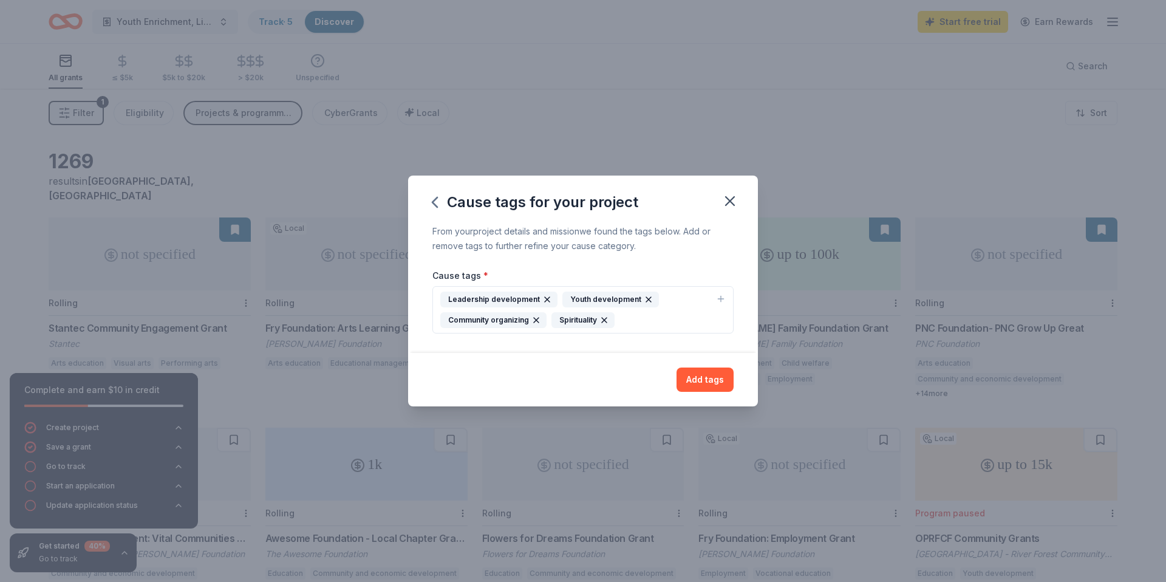
click at [700, 315] on div "Leadership development Youth development Community organizing Spirituality" at bounding box center [575, 310] width 271 height 36
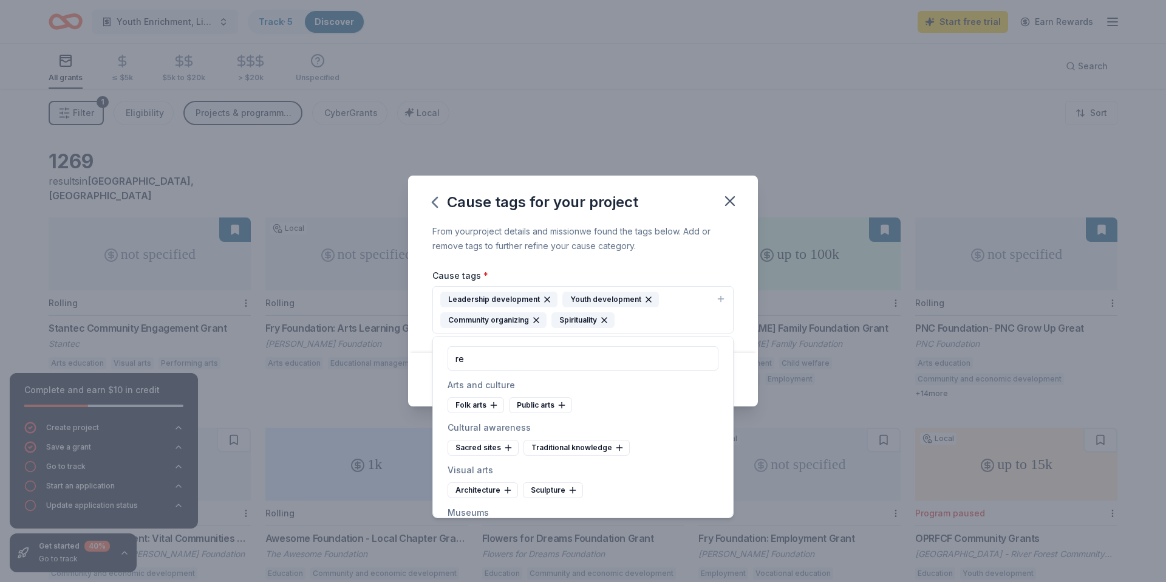
type input "r"
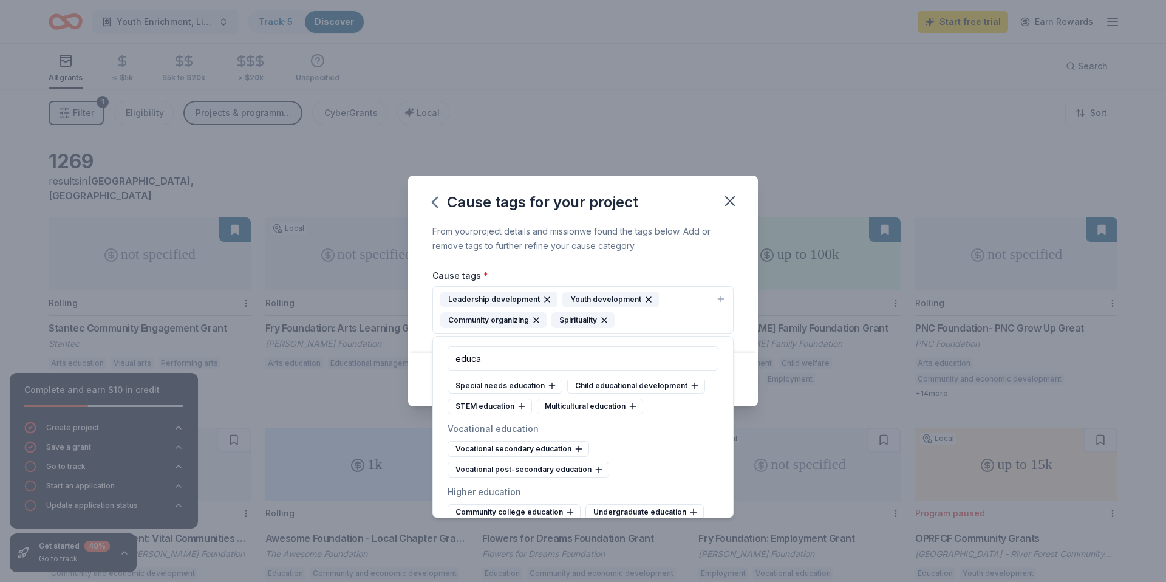
scroll to position [231, 0]
click at [634, 403] on icon at bounding box center [633, 405] width 10 height 10
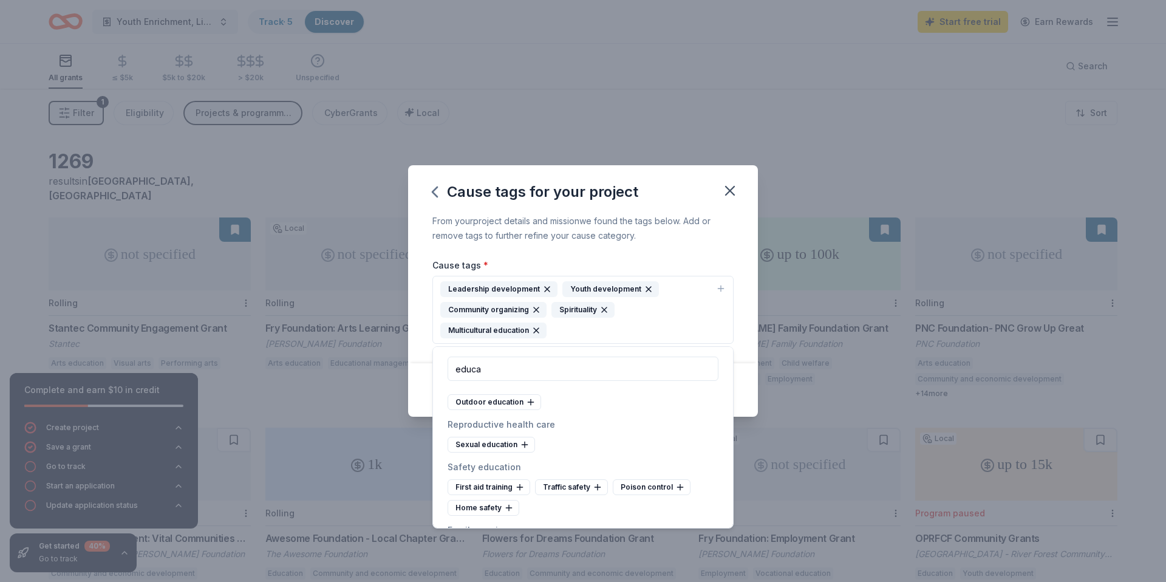
scroll to position [727, 0]
click at [604, 376] on input "educa" at bounding box center [583, 369] width 271 height 24
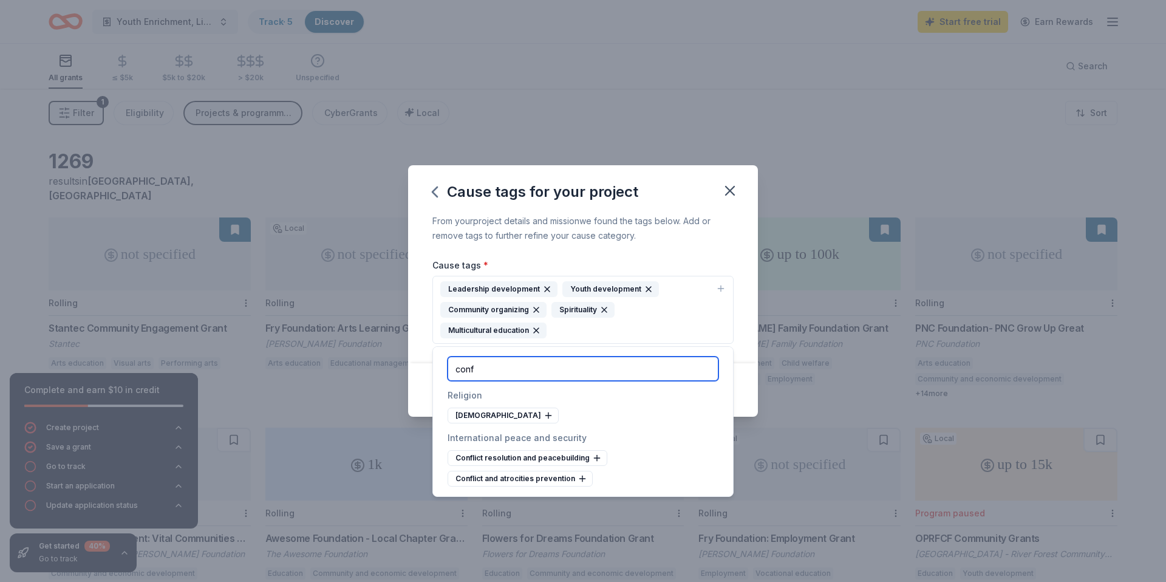
scroll to position [0, 0]
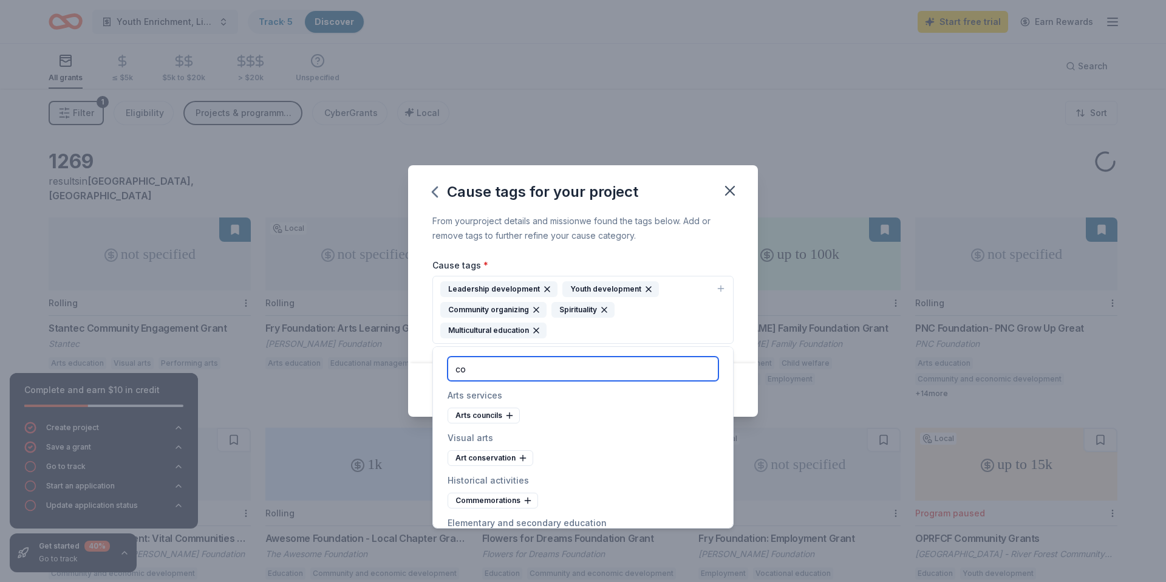
type input "c"
type input "e"
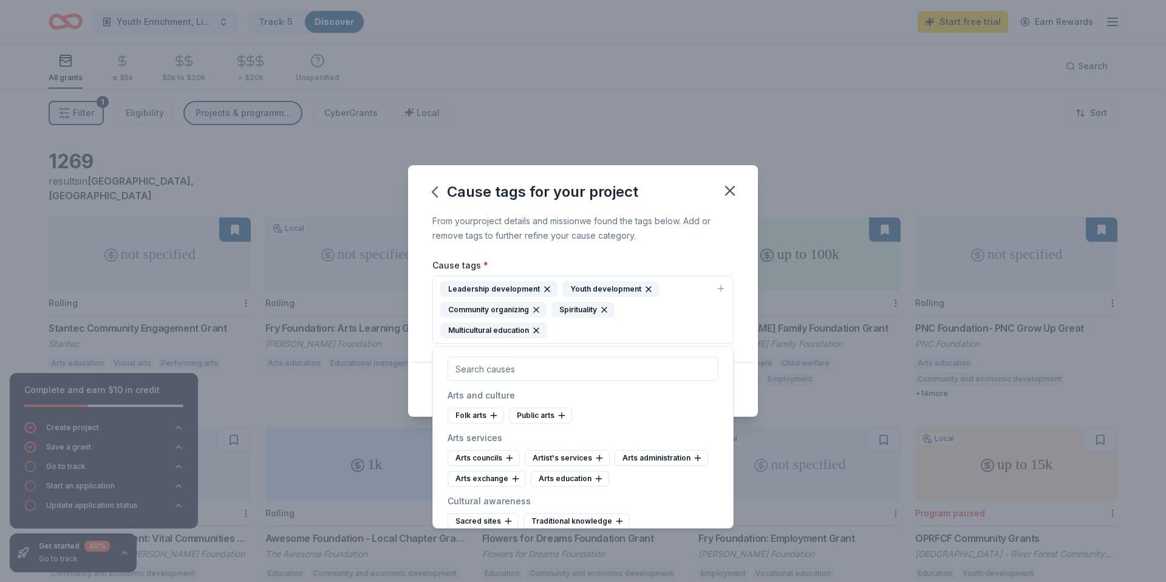
click at [612, 247] on div "From your project details and mission we found the tags below. Add or remove ta…" at bounding box center [583, 289] width 350 height 150
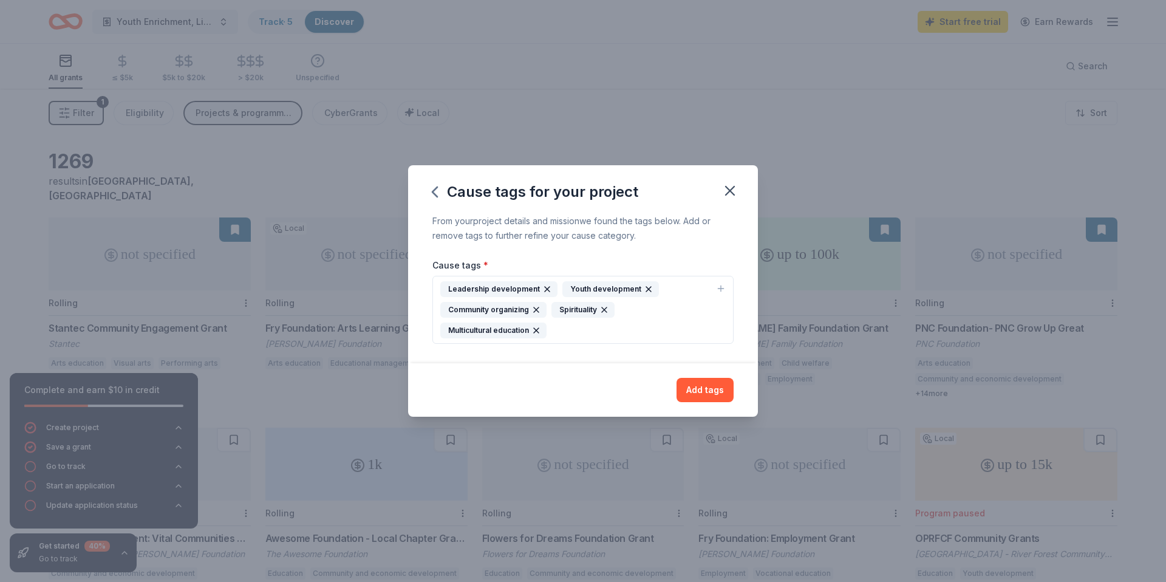
click at [614, 327] on div "Leadership development Youth development Community organizing Spirituality Mult…" at bounding box center [575, 309] width 271 height 57
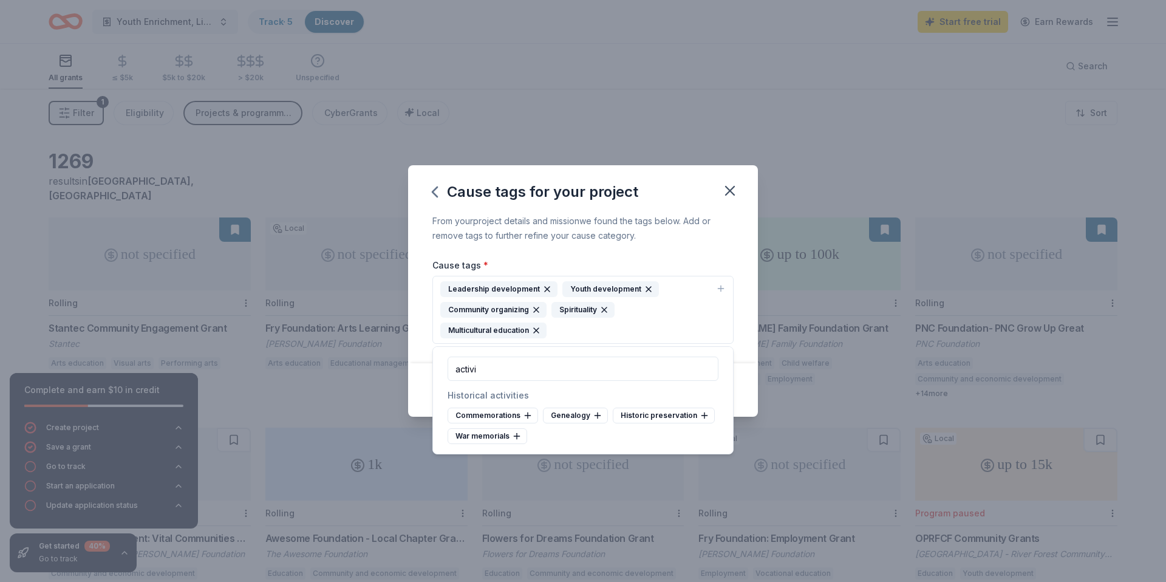
type input "activi"
click at [740, 254] on div "From your project details and mission we found the tags below. Add or remove ta…" at bounding box center [583, 289] width 350 height 150
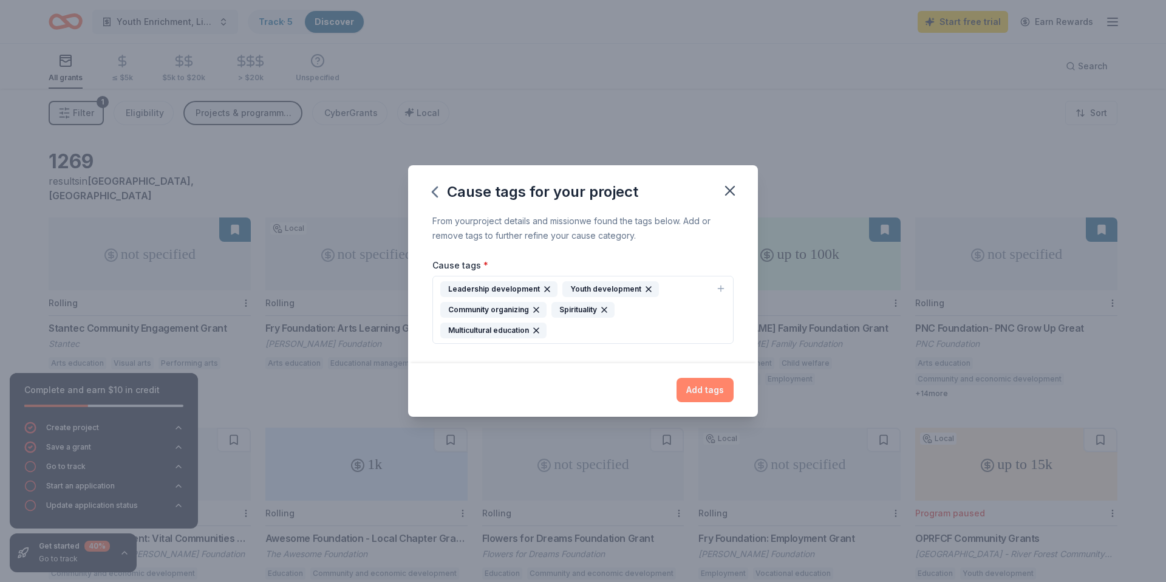
click at [705, 384] on button "Add tags" at bounding box center [705, 390] width 57 height 24
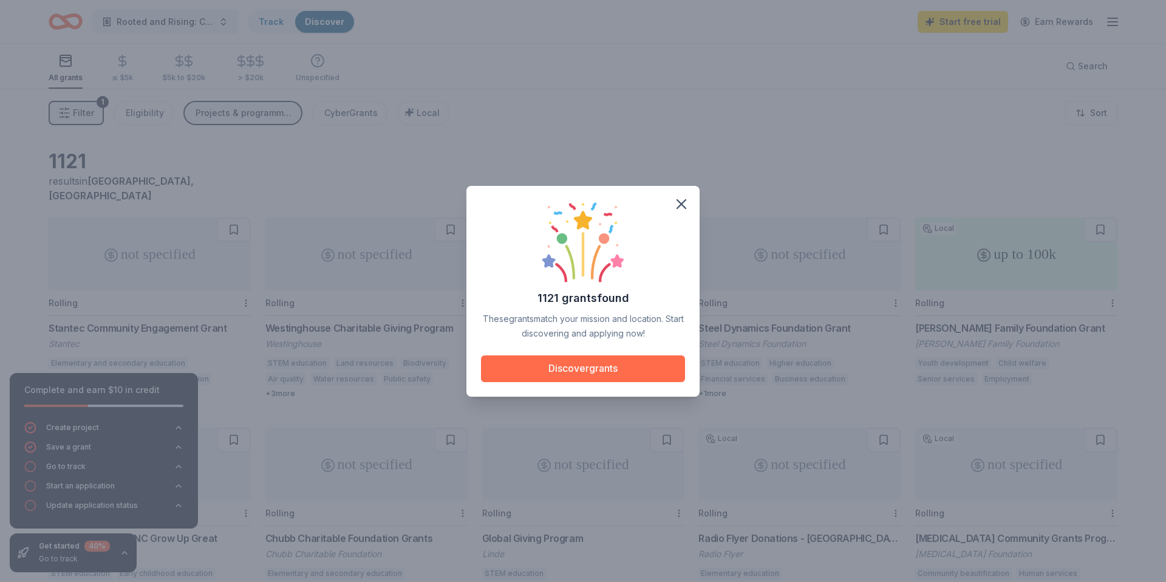
click at [638, 366] on button "Discover grants" at bounding box center [583, 368] width 204 height 27
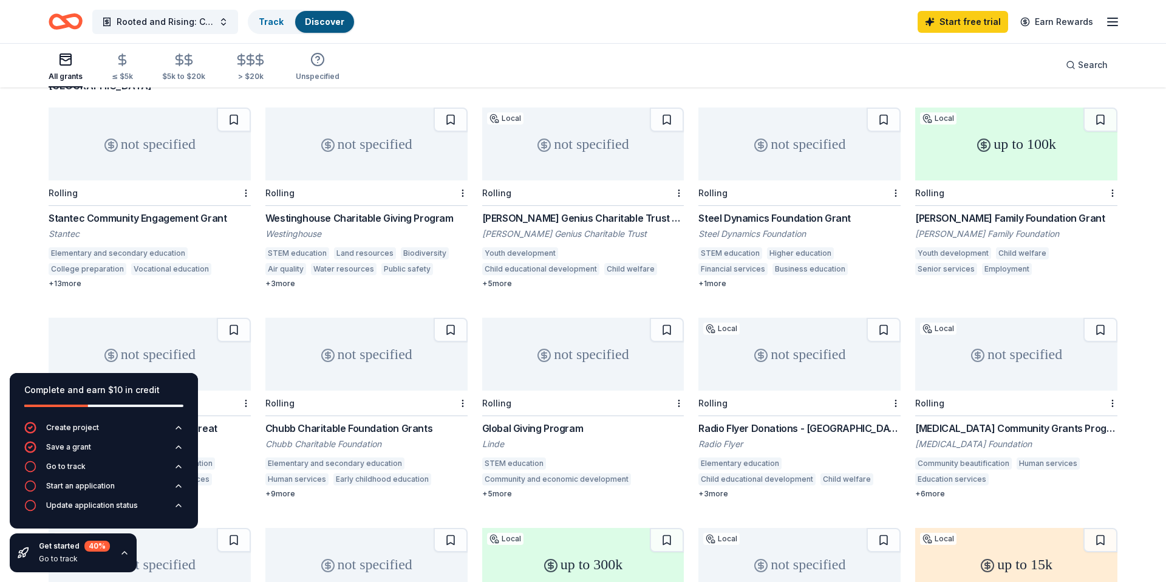
scroll to position [111, 0]
click at [988, 227] on div "[PERSON_NAME] Family Foundation" at bounding box center [1016, 233] width 202 height 12
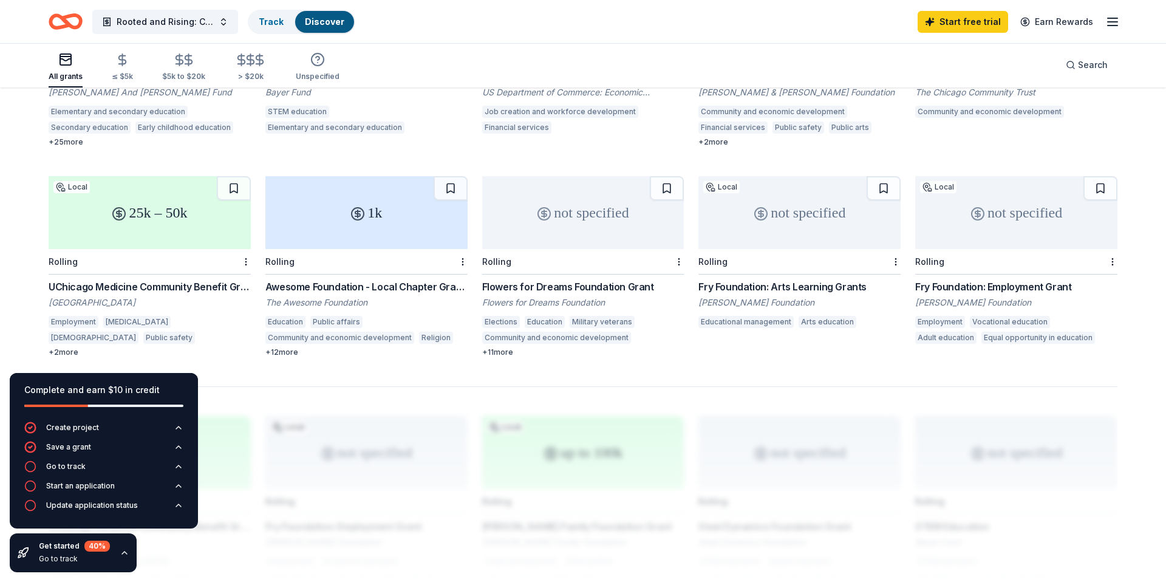
scroll to position [676, 0]
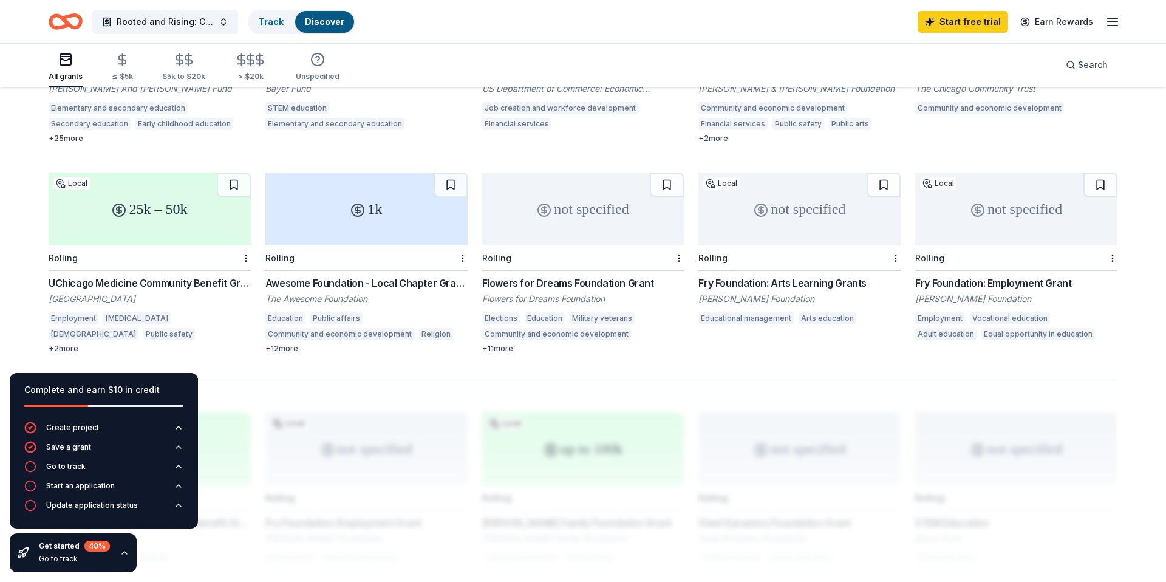
click at [222, 276] on div "UChicago Medicine Community Benefit Grants" at bounding box center [150, 283] width 202 height 15
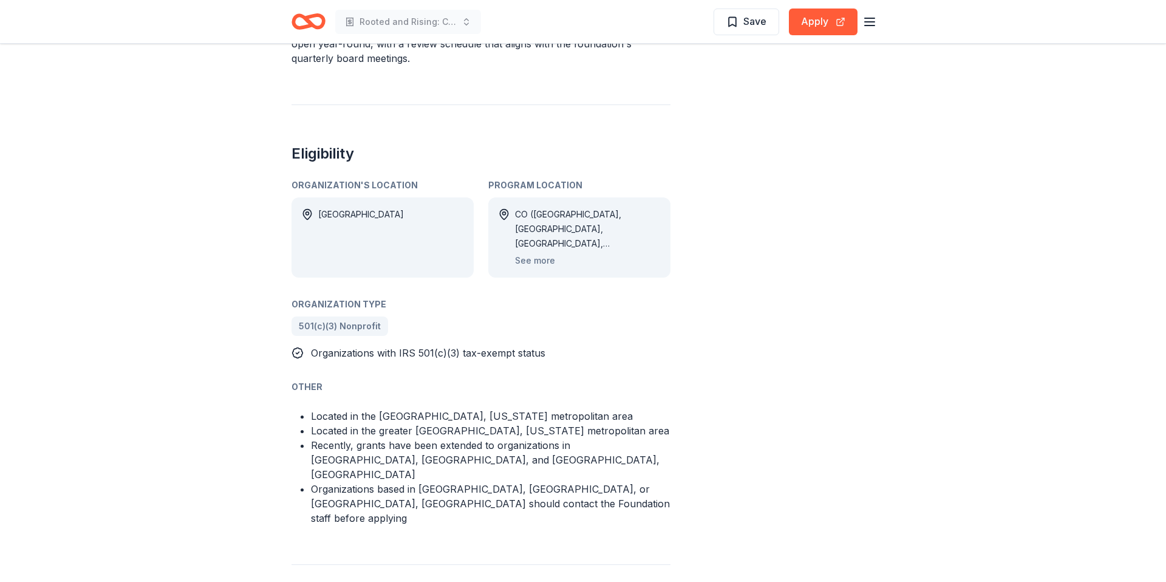
scroll to position [587, 0]
click at [555, 209] on div "CO (Adams County, Arapahoe County, Broomfield County, Denver County, Douglas Co…" at bounding box center [588, 235] width 146 height 61
click at [548, 251] on button "See more" at bounding box center [535, 258] width 40 height 15
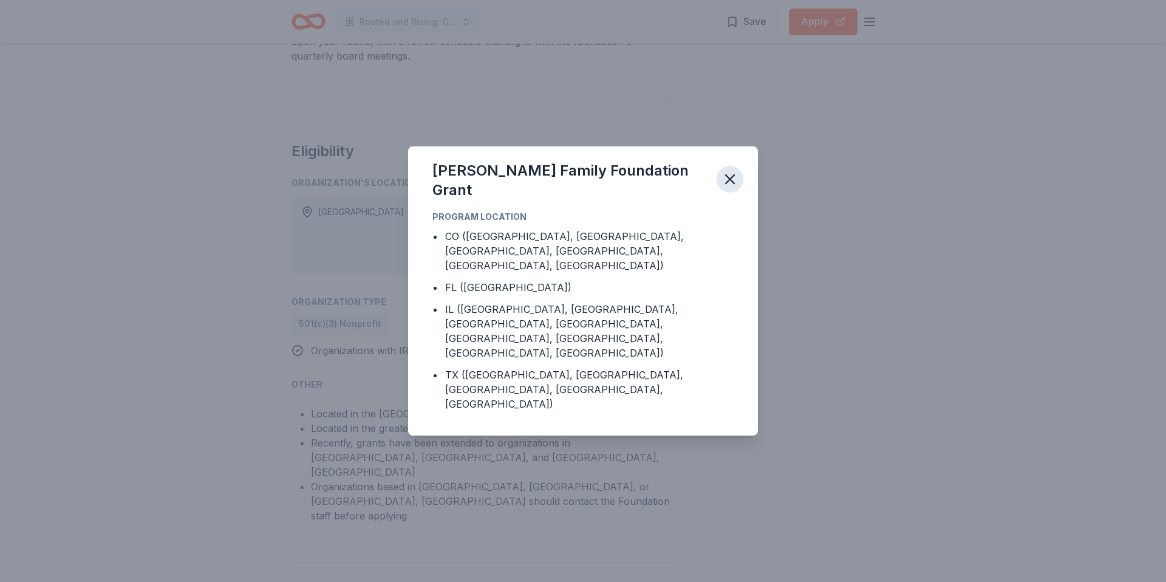
click at [726, 188] on icon "button" at bounding box center [730, 179] width 17 height 17
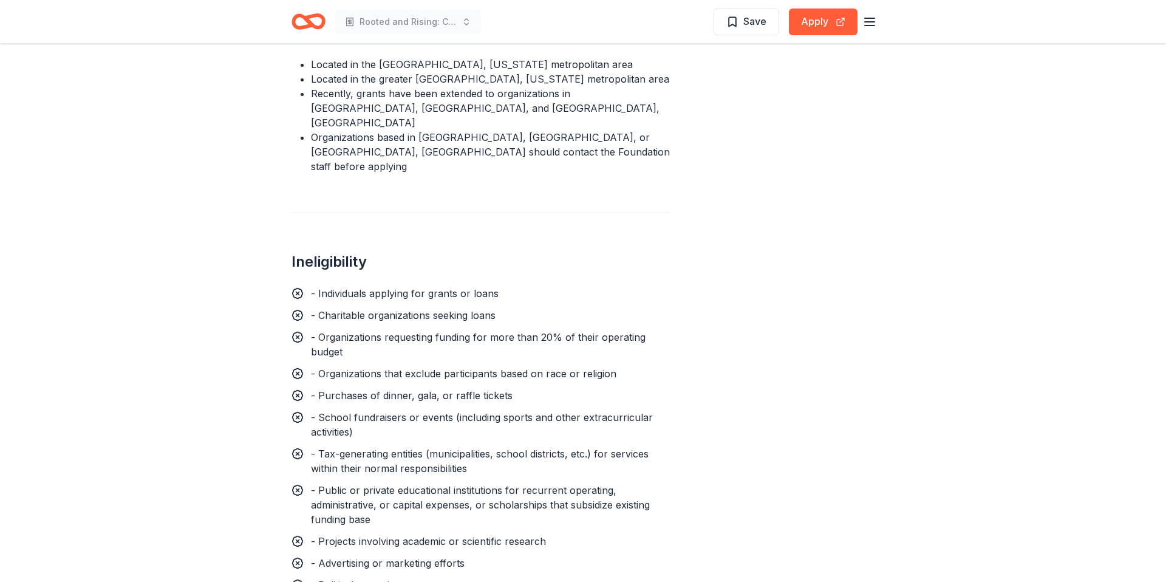
scroll to position [948, 0]
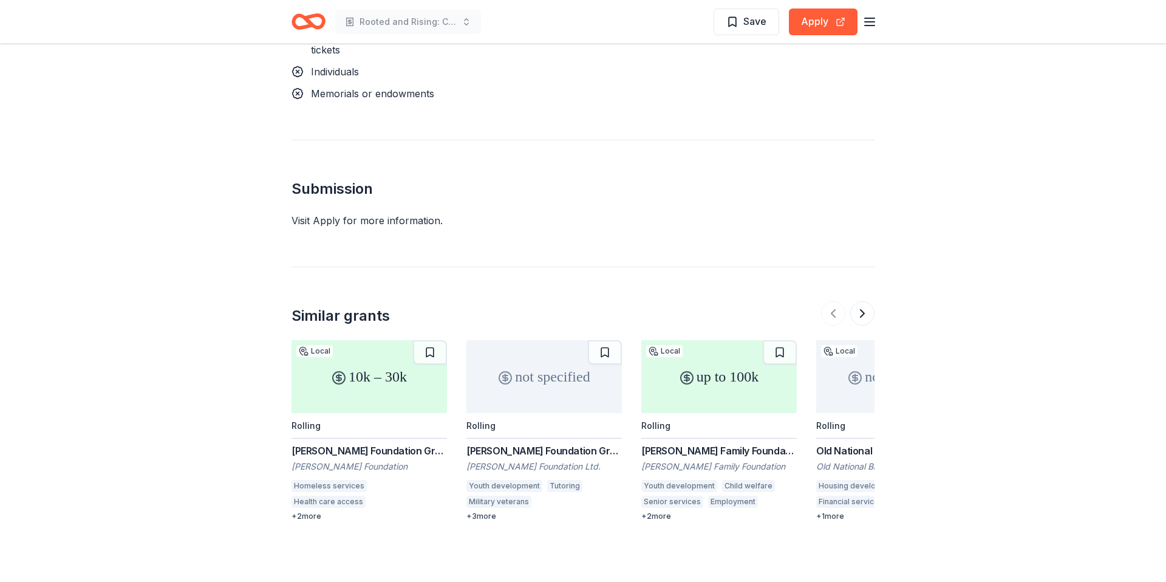
scroll to position [1284, 0]
